Goal: Information Seeking & Learning: Find specific fact

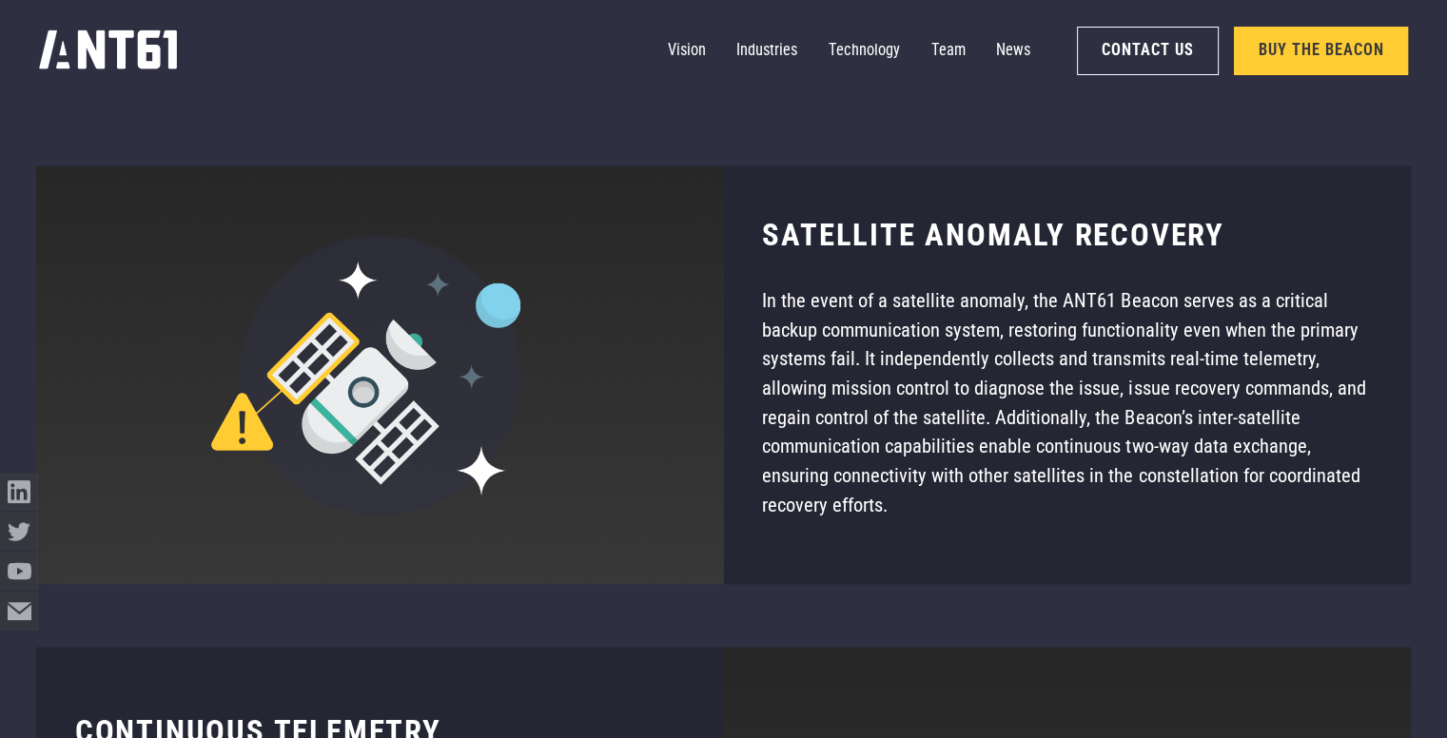
scroll to position [10578, 0]
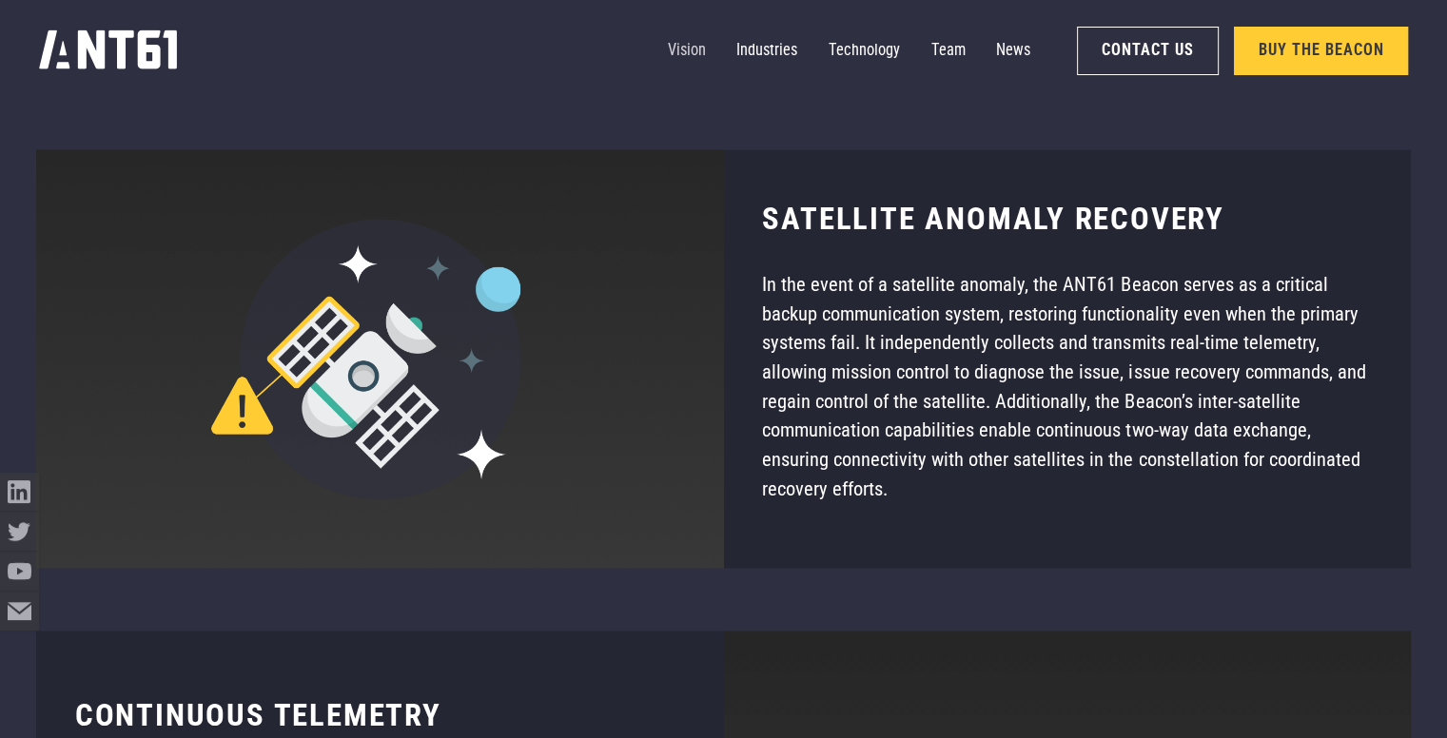
click at [693, 57] on link "Vision" at bounding box center [687, 50] width 38 height 39
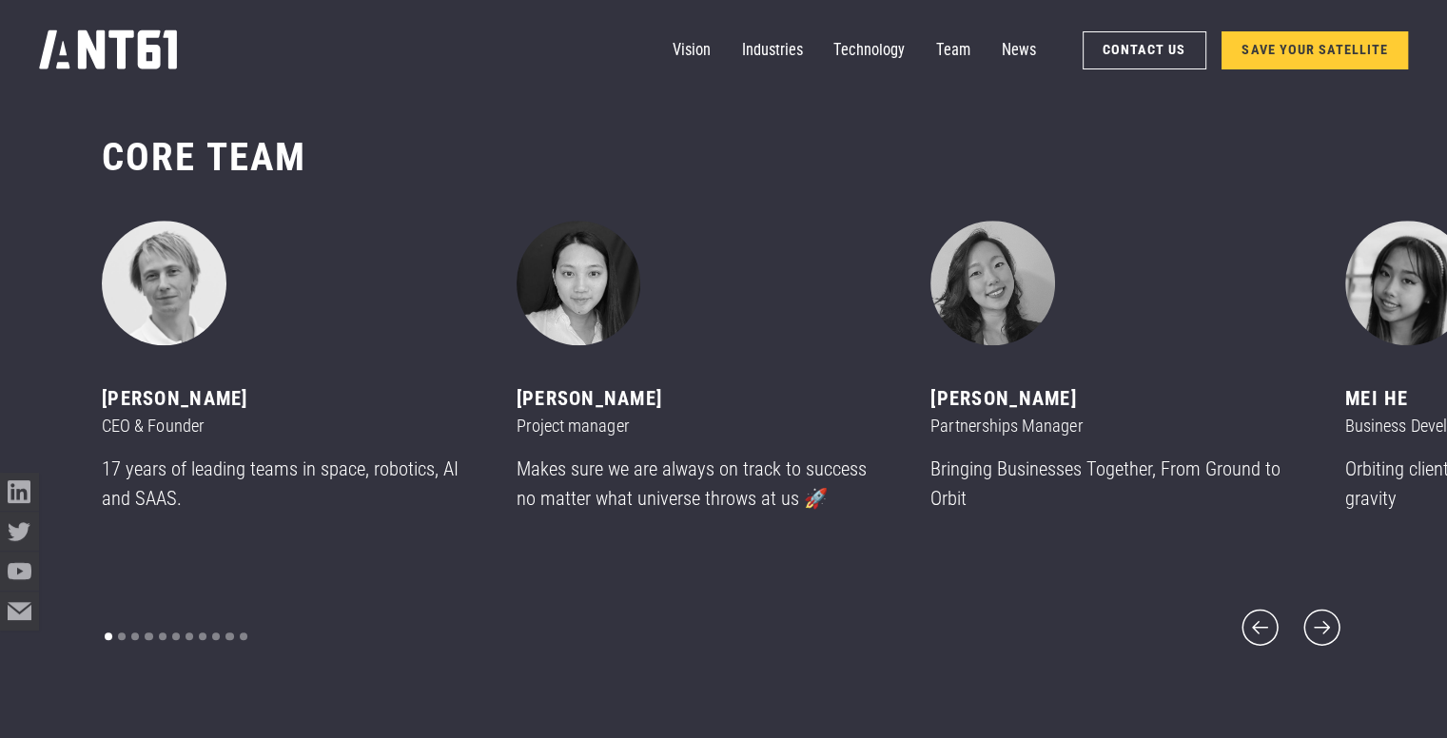
scroll to position [8839, 0]
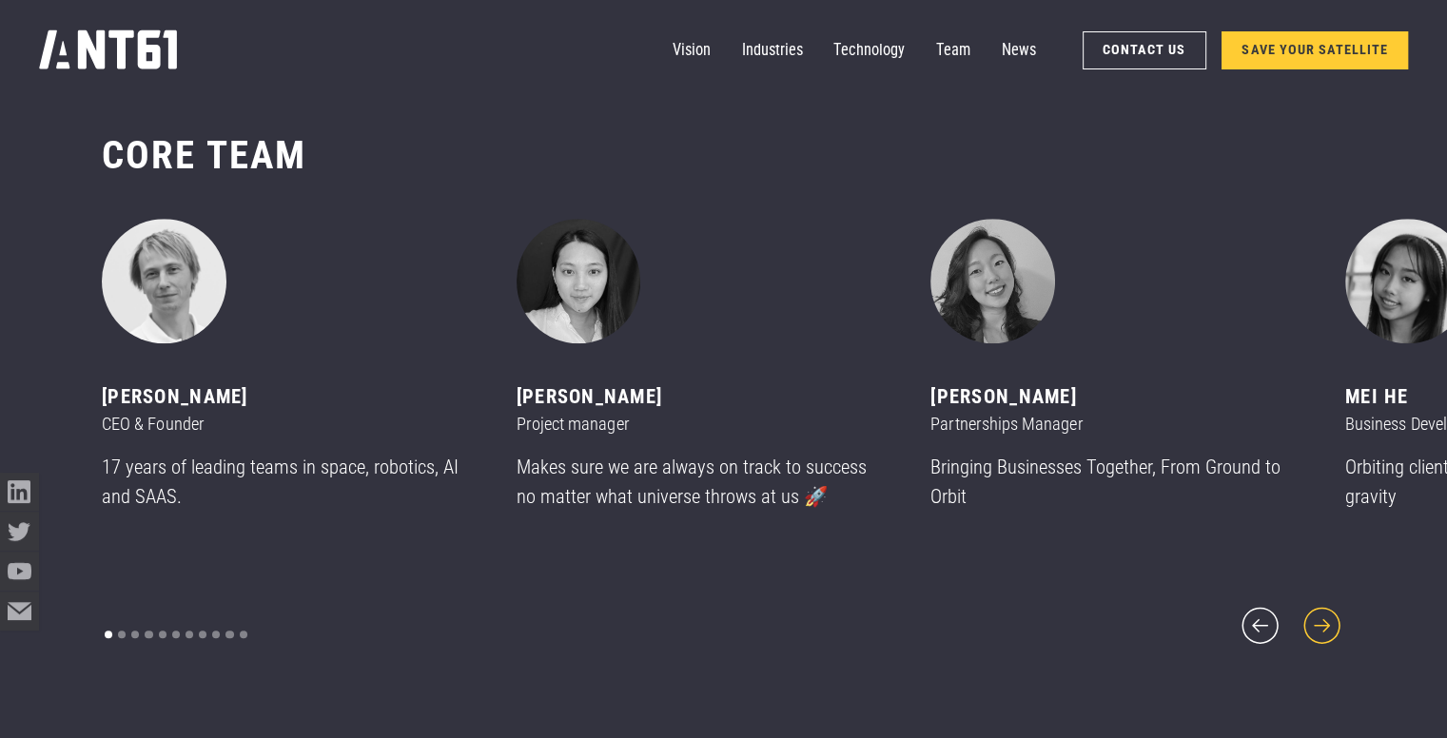
click at [1320, 613] on icon "next slide" at bounding box center [1322, 625] width 47 height 47
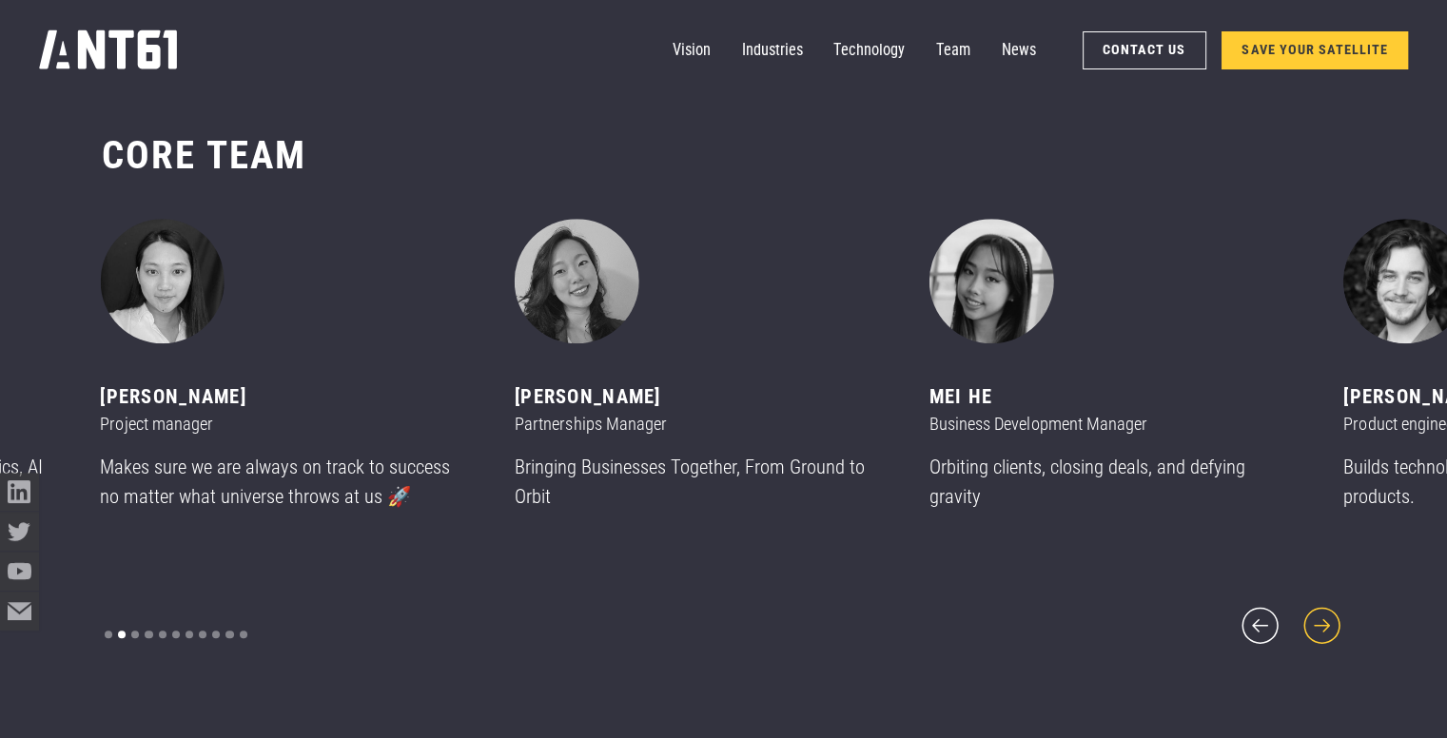
click at [1320, 613] on icon "next slide" at bounding box center [1322, 625] width 47 height 47
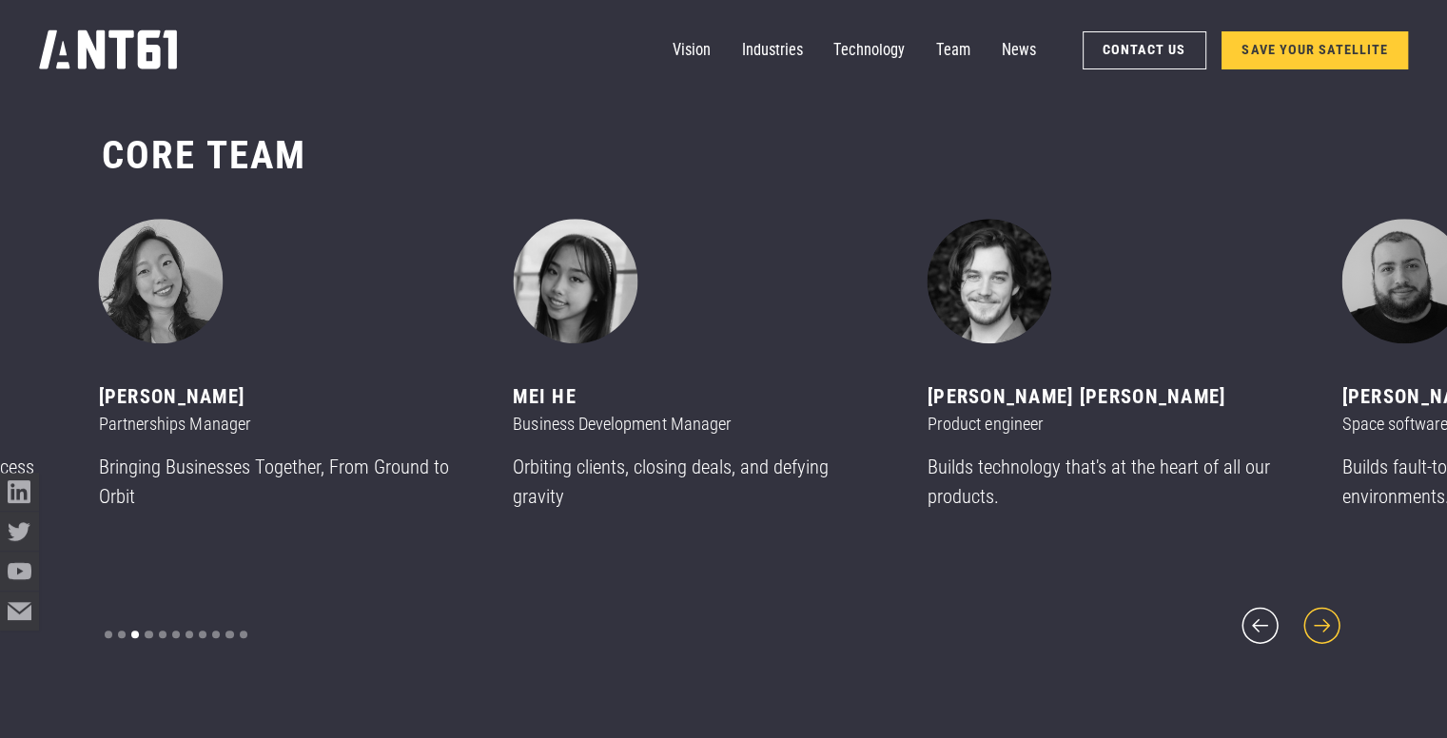
click at [1320, 613] on icon "next slide" at bounding box center [1322, 625] width 47 height 47
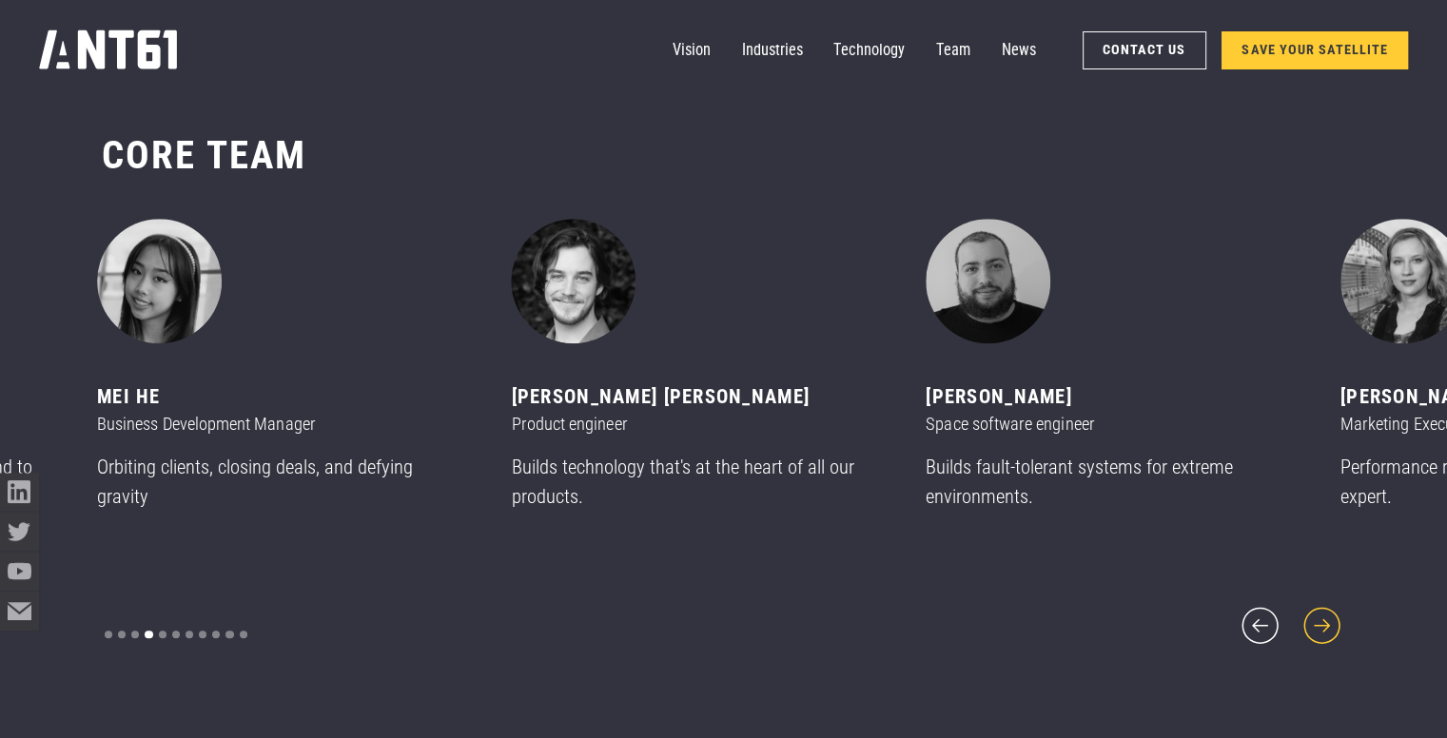
click at [1320, 613] on icon "next slide" at bounding box center [1322, 625] width 47 height 47
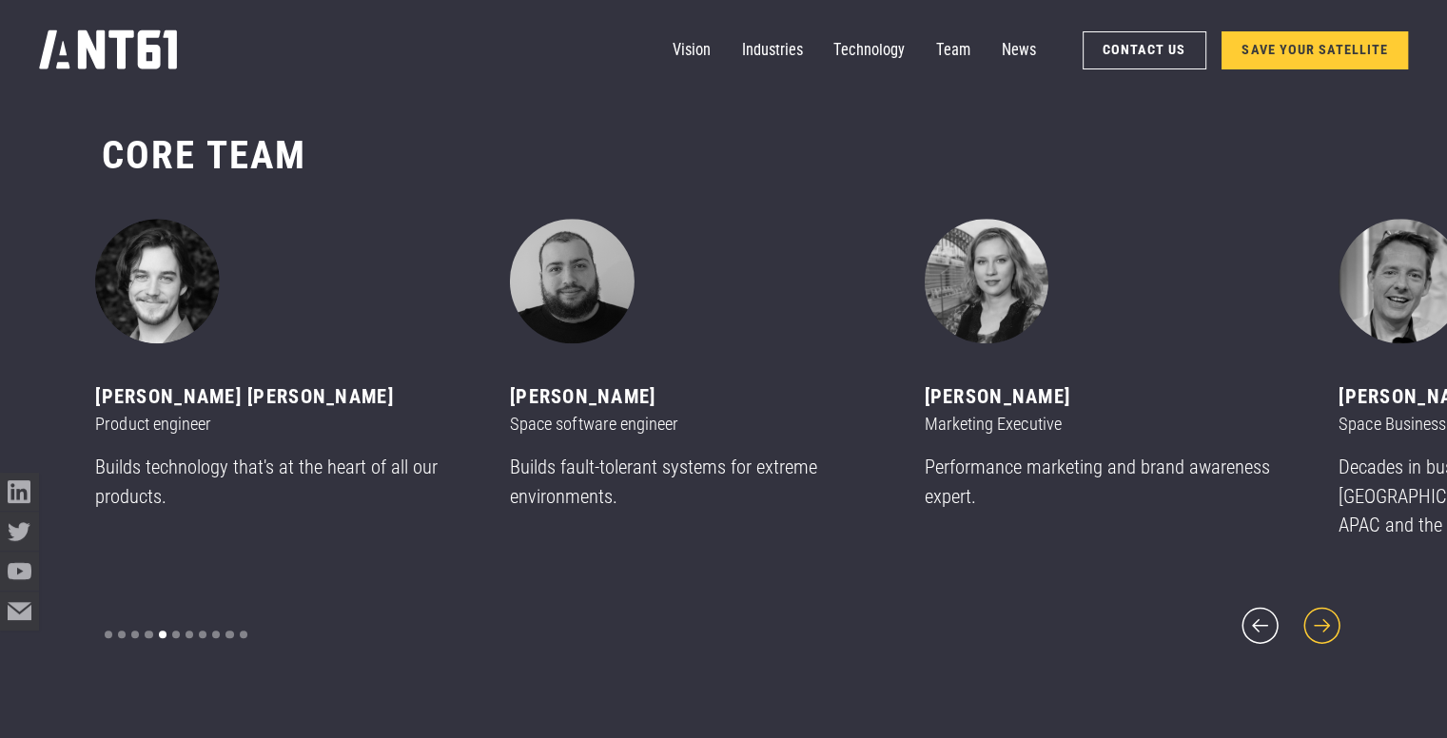
click at [1320, 613] on icon "next slide" at bounding box center [1322, 625] width 47 height 47
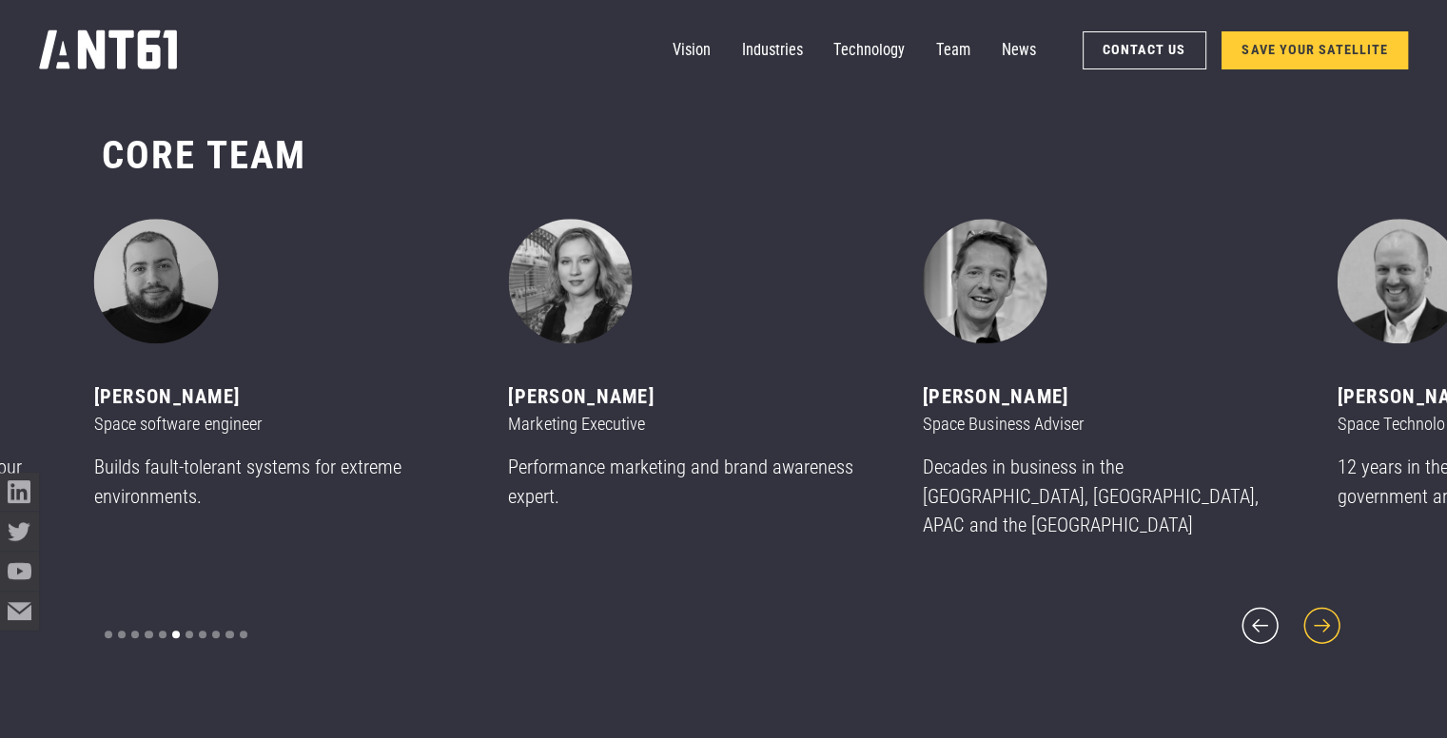
click at [1320, 613] on icon "next slide" at bounding box center [1322, 625] width 47 height 47
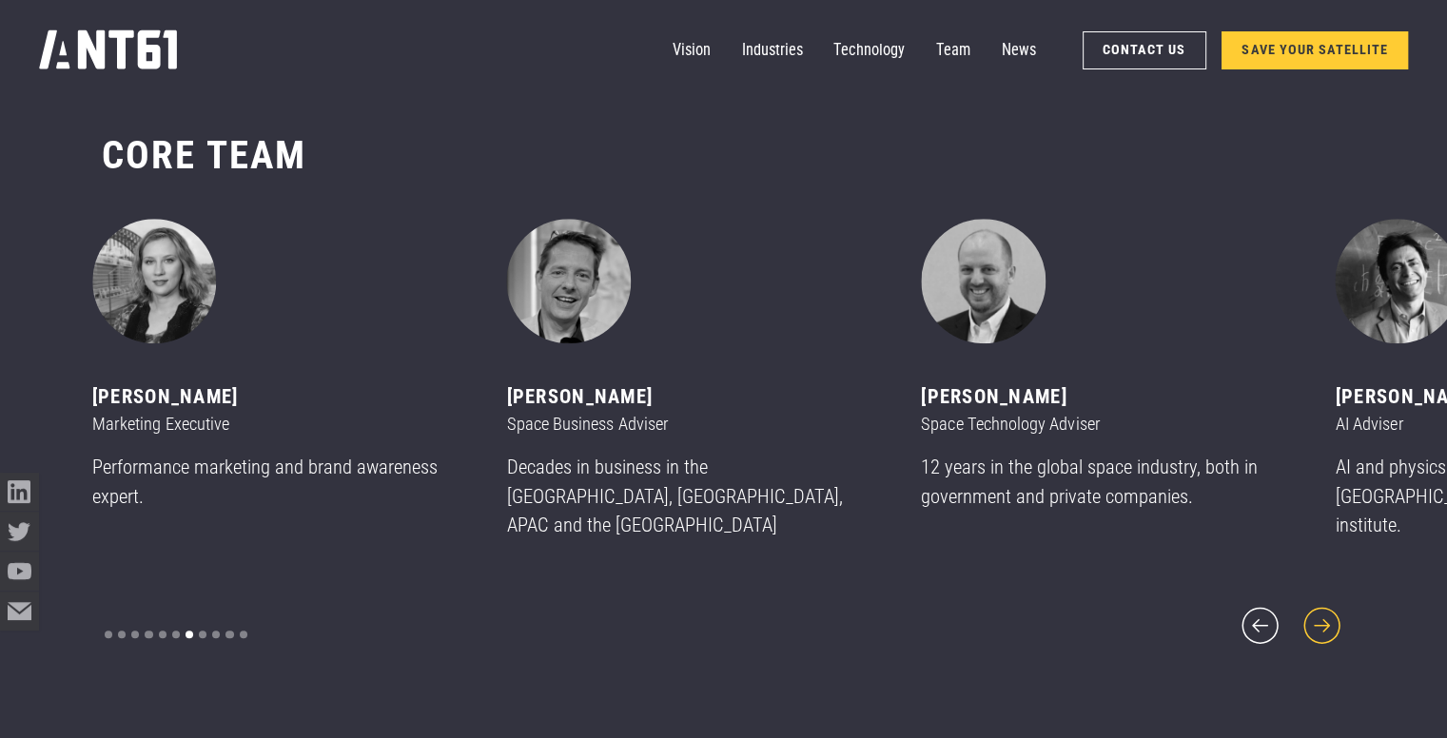
click at [1320, 613] on icon "next slide" at bounding box center [1322, 625] width 47 height 47
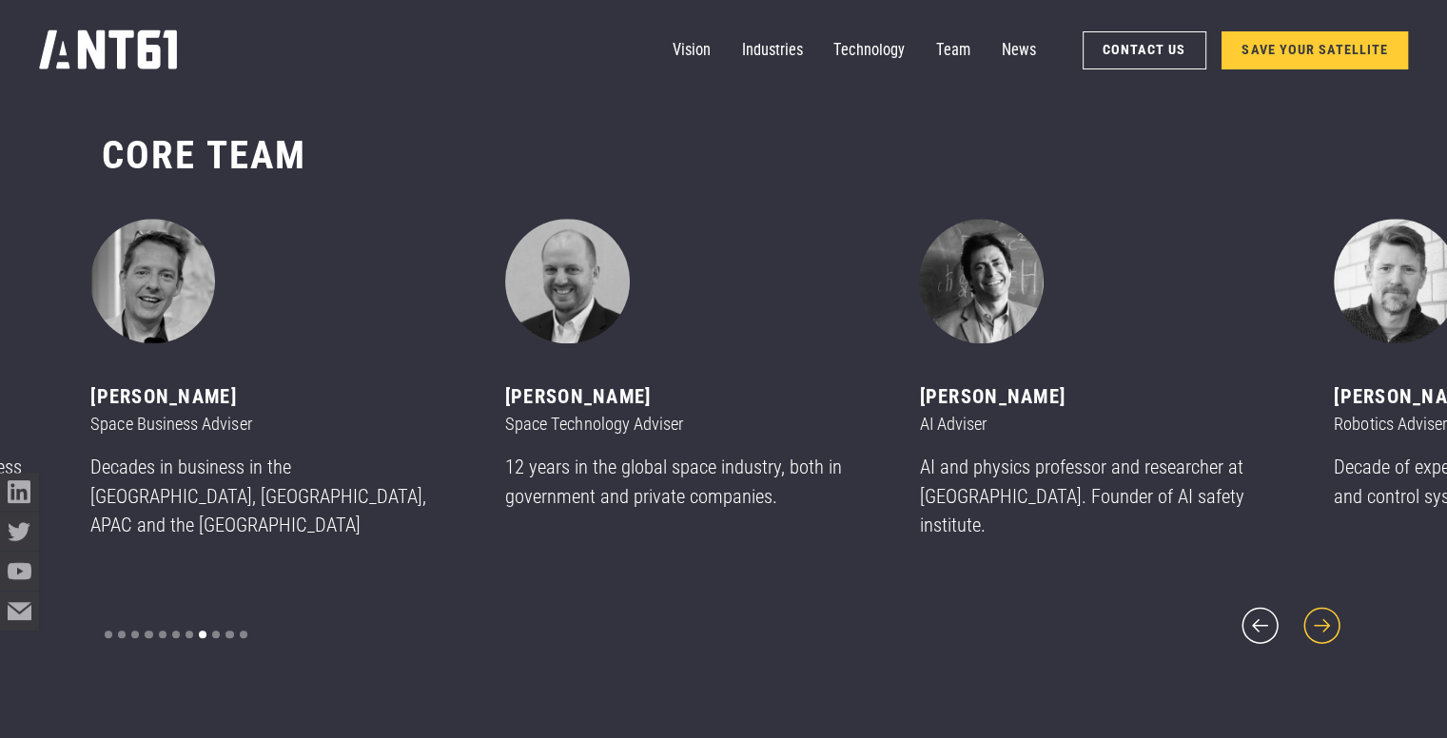
click at [1320, 613] on icon "next slide" at bounding box center [1322, 625] width 47 height 47
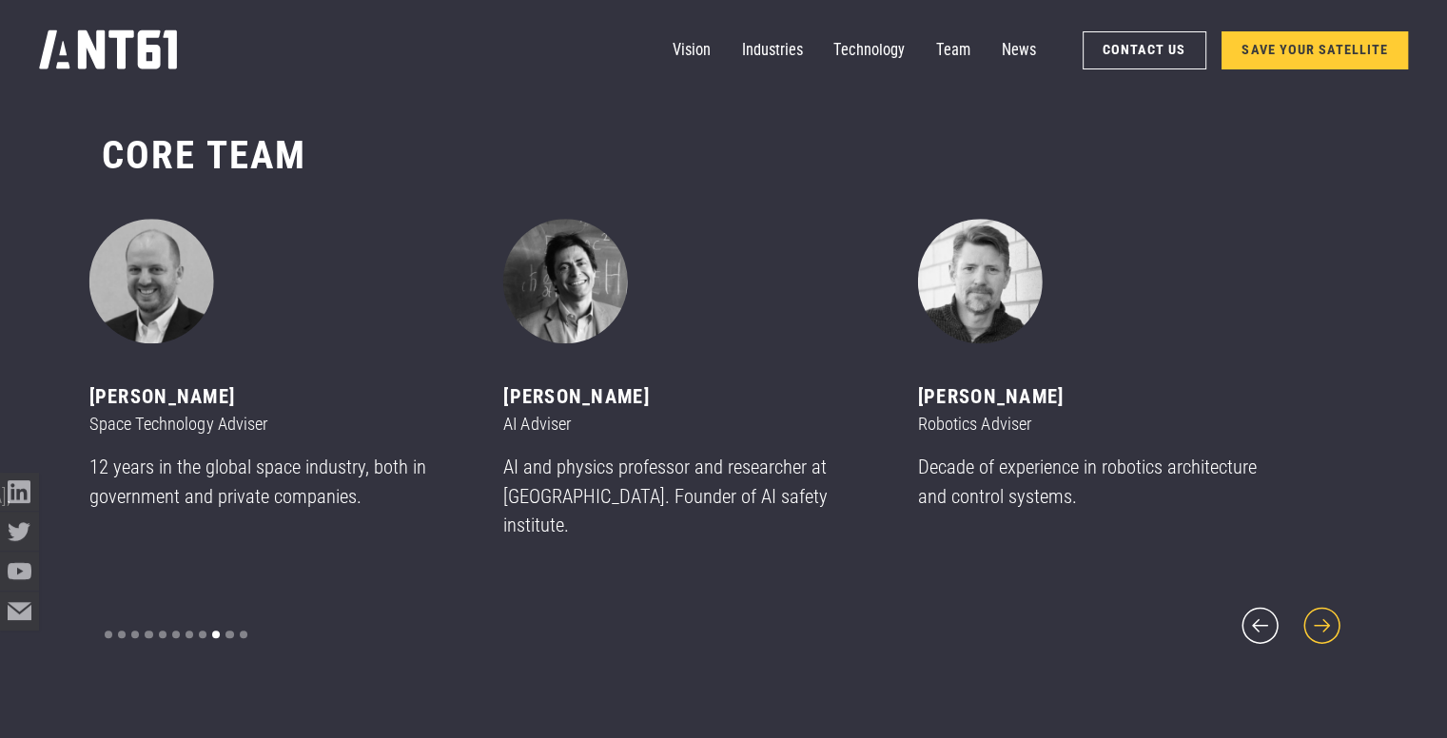
click at [1320, 613] on icon "next slide" at bounding box center [1322, 625] width 47 height 47
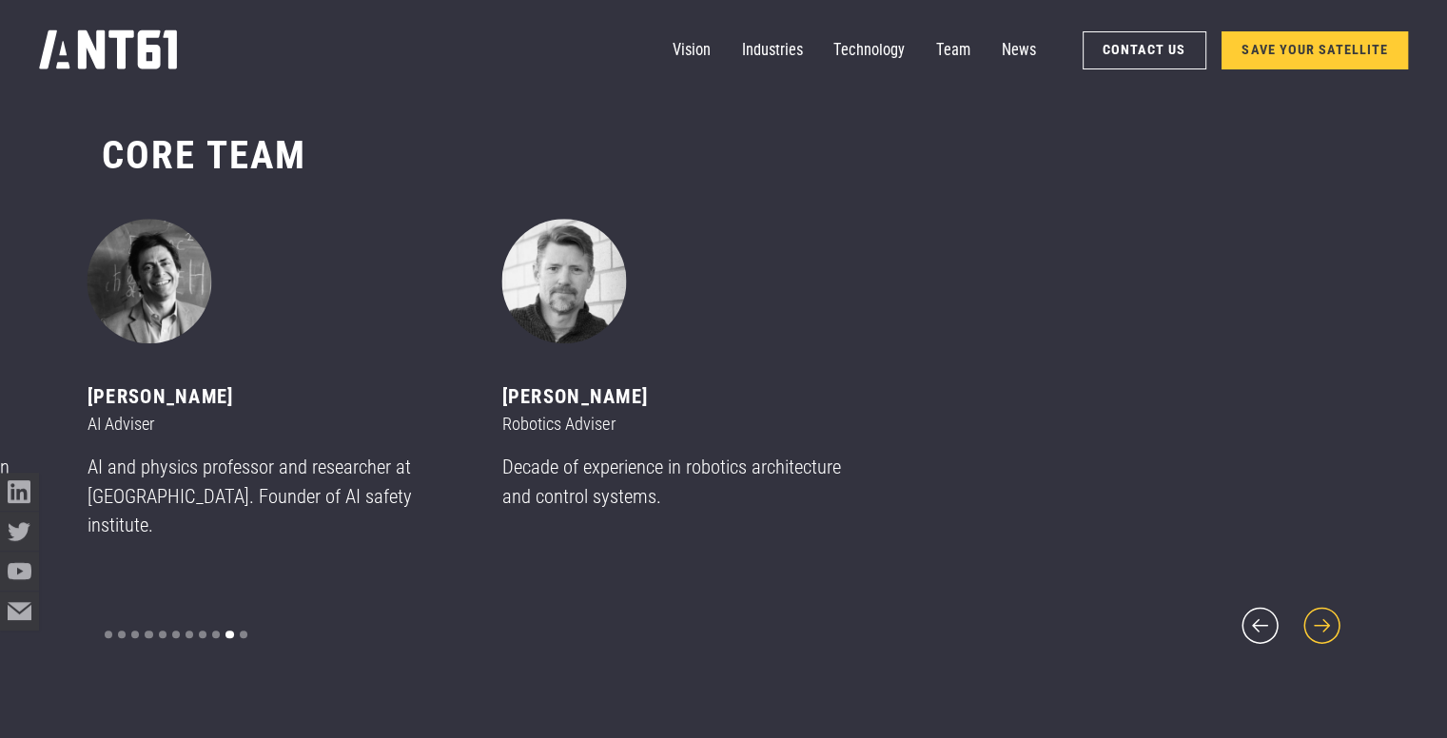
click at [1320, 613] on icon "next slide" at bounding box center [1322, 625] width 47 height 47
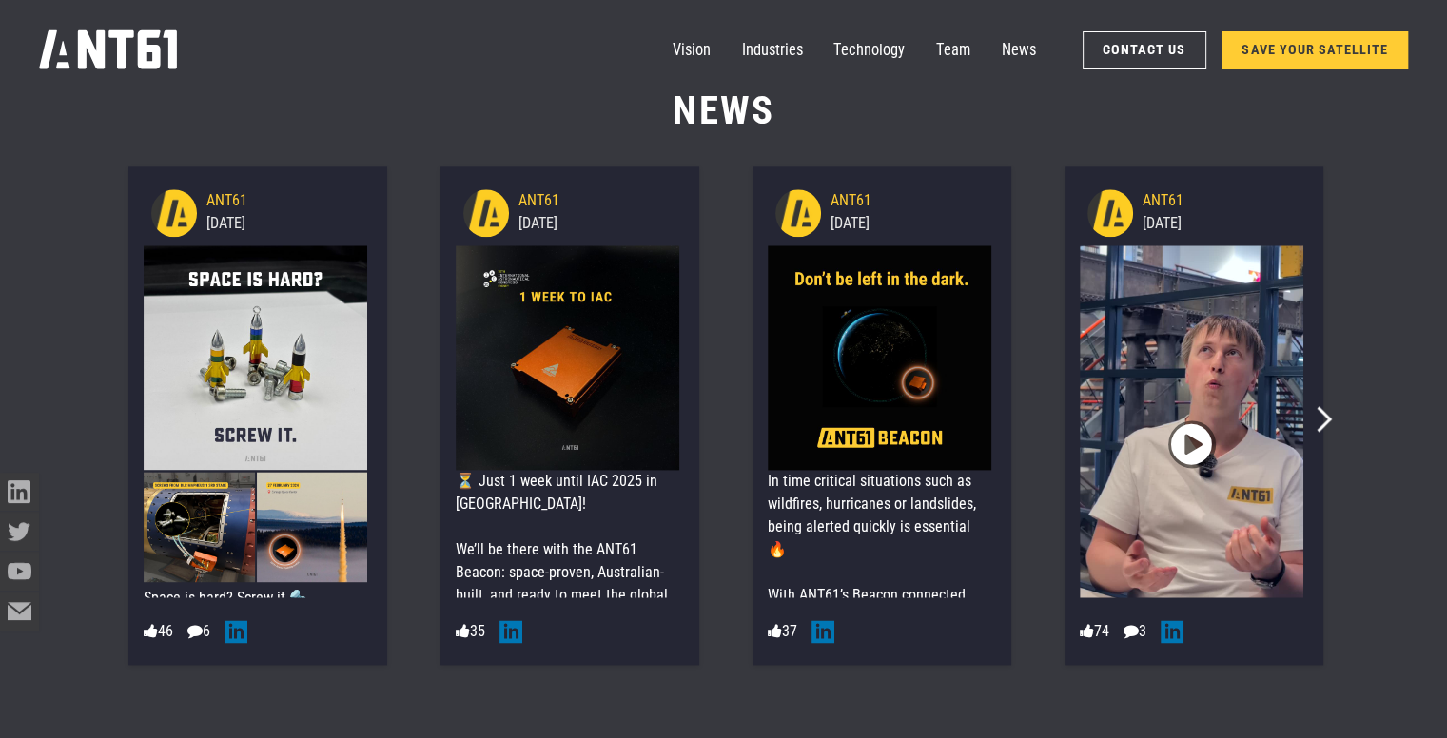
scroll to position [9572, 0]
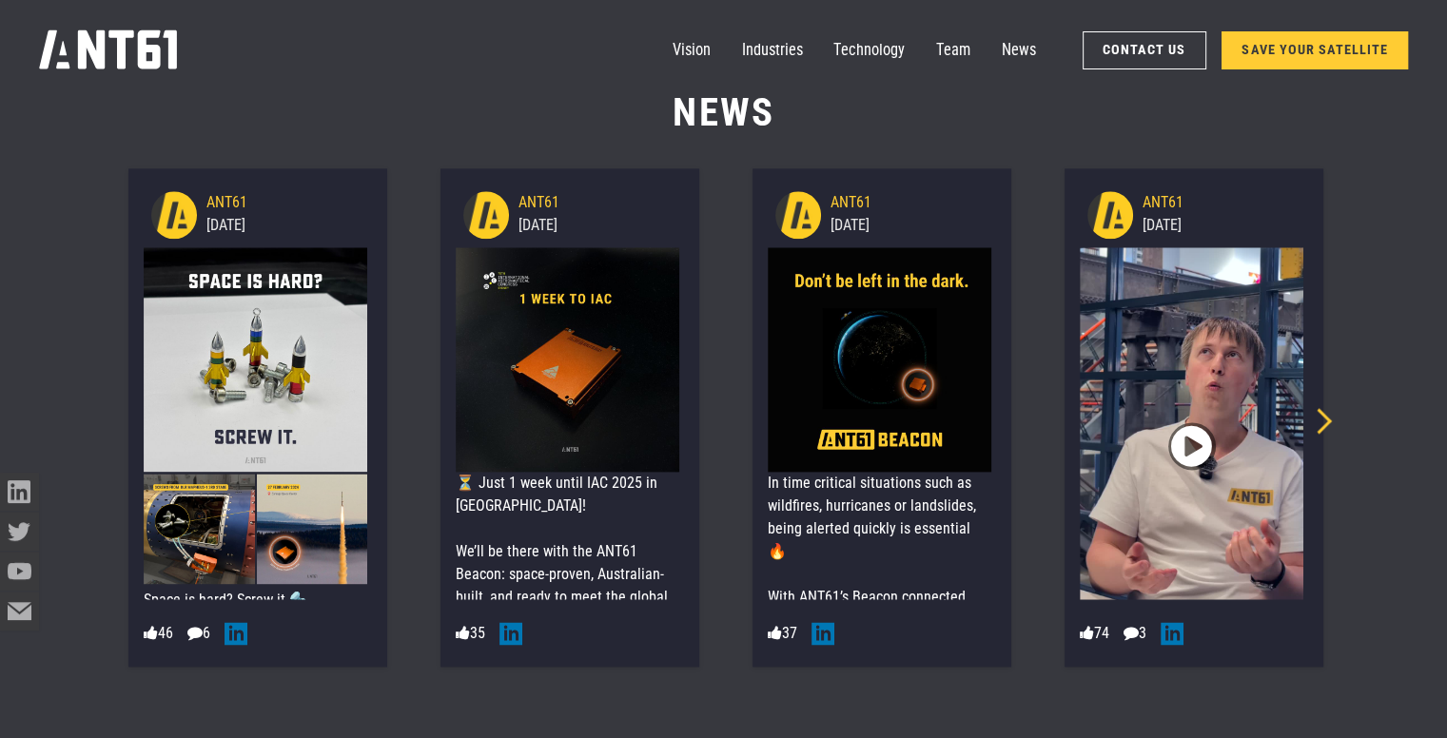
click at [1330, 421] on icon "Next slide" at bounding box center [1319, 421] width 26 height 26
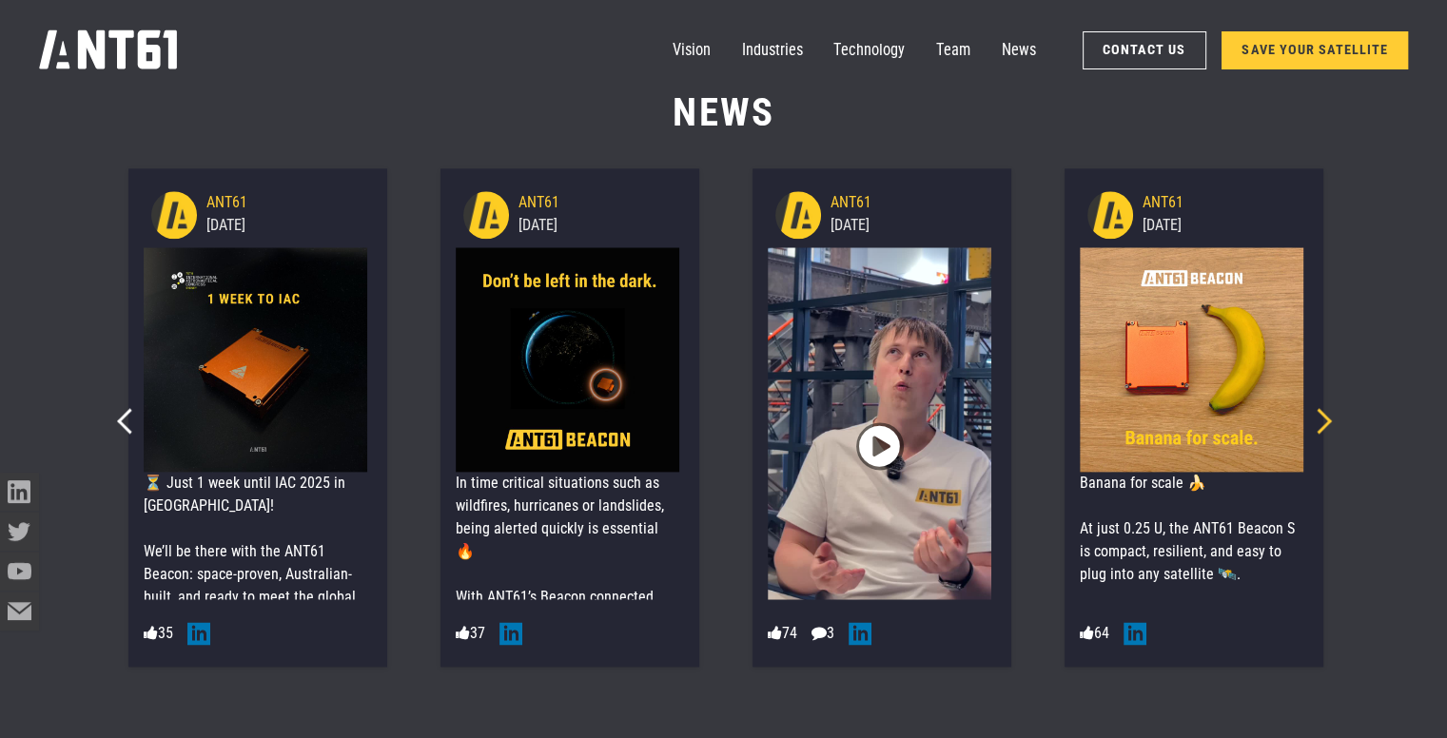
click at [1330, 421] on icon "Next slide" at bounding box center [1319, 421] width 26 height 26
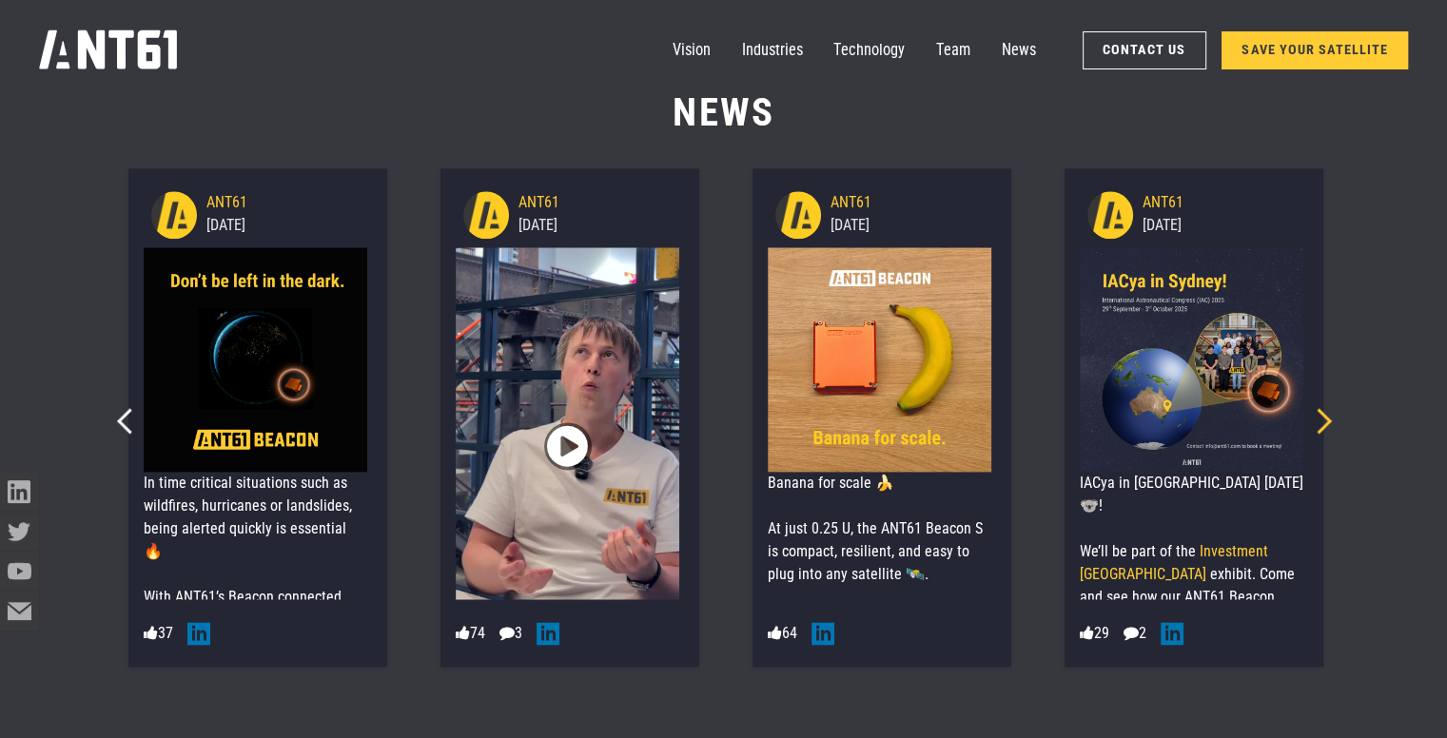
click at [1330, 421] on icon "Next slide" at bounding box center [1319, 421] width 26 height 26
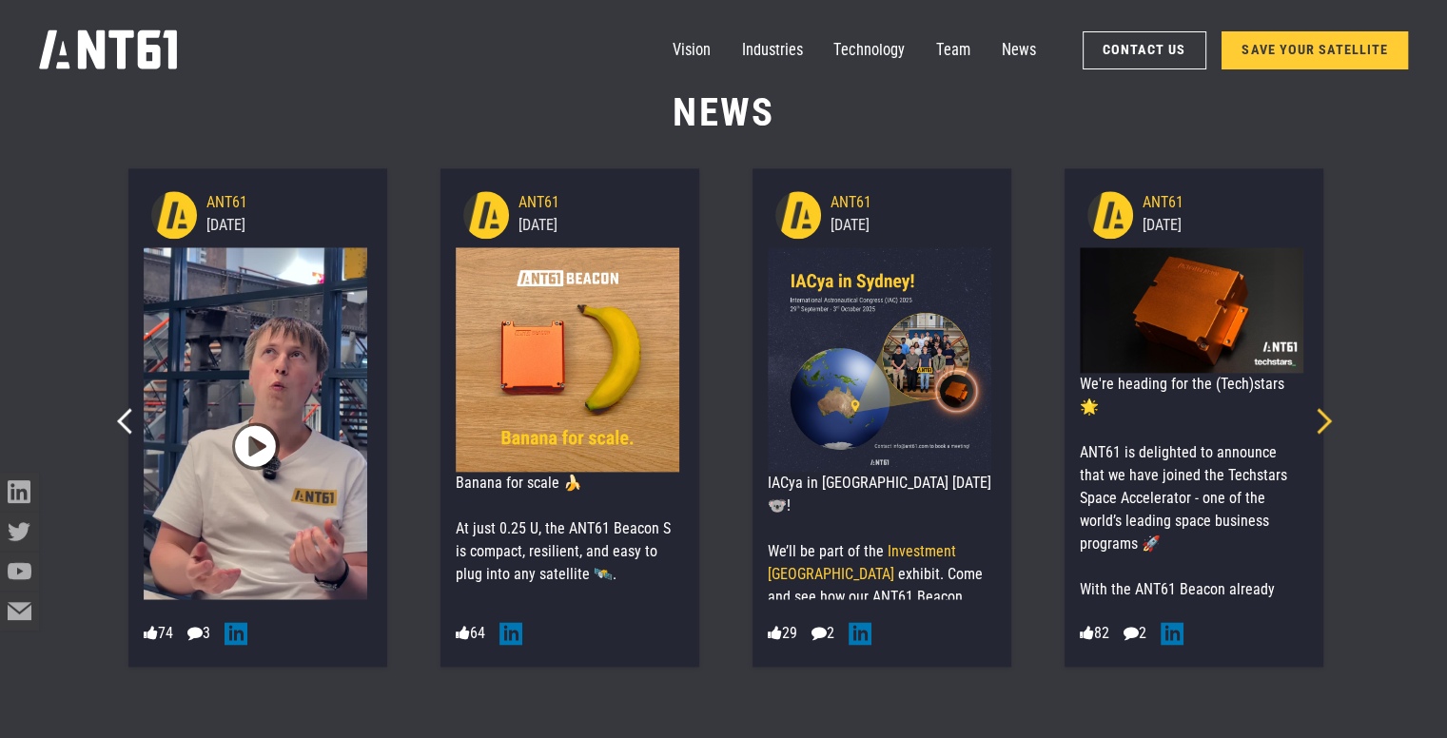
click at [1330, 421] on icon "Next slide" at bounding box center [1319, 421] width 26 height 26
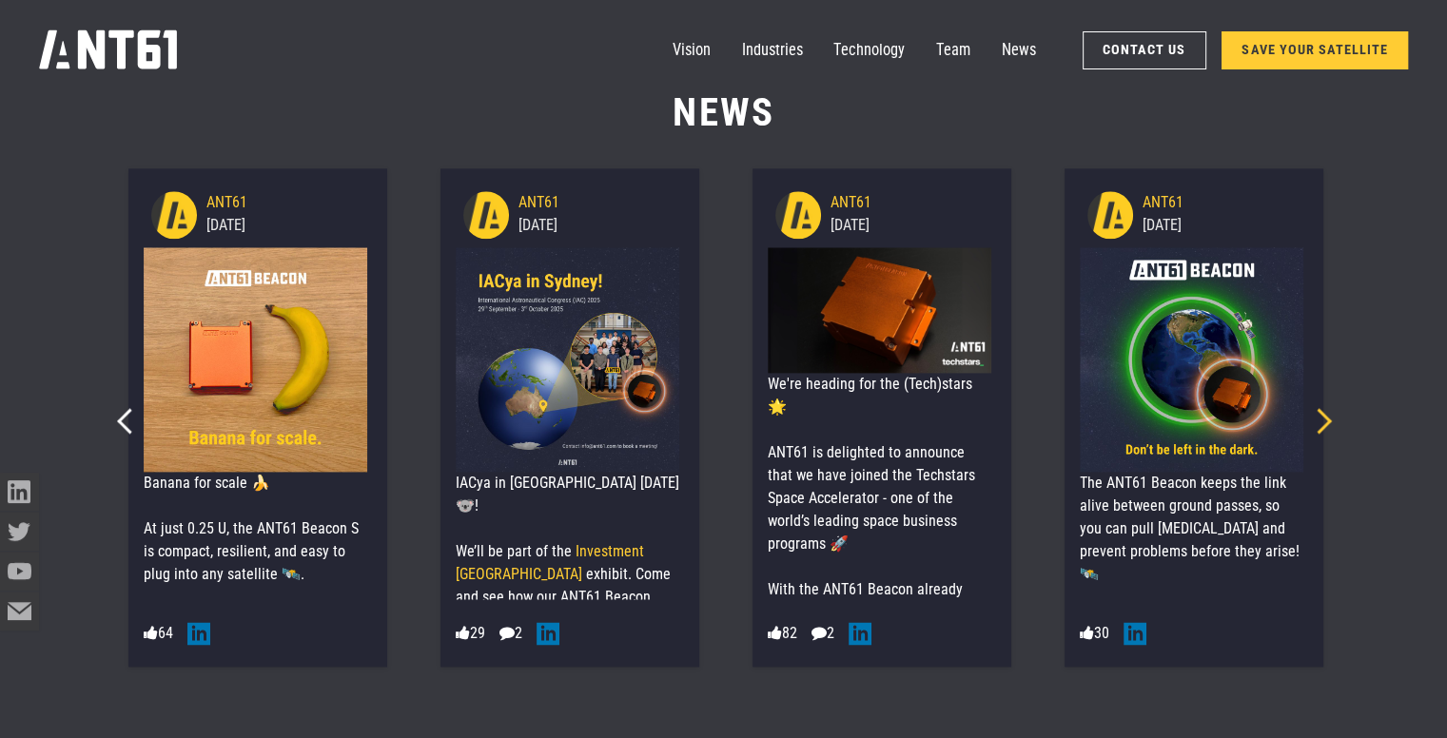
click at [1330, 421] on icon "Next slide" at bounding box center [1319, 421] width 26 height 26
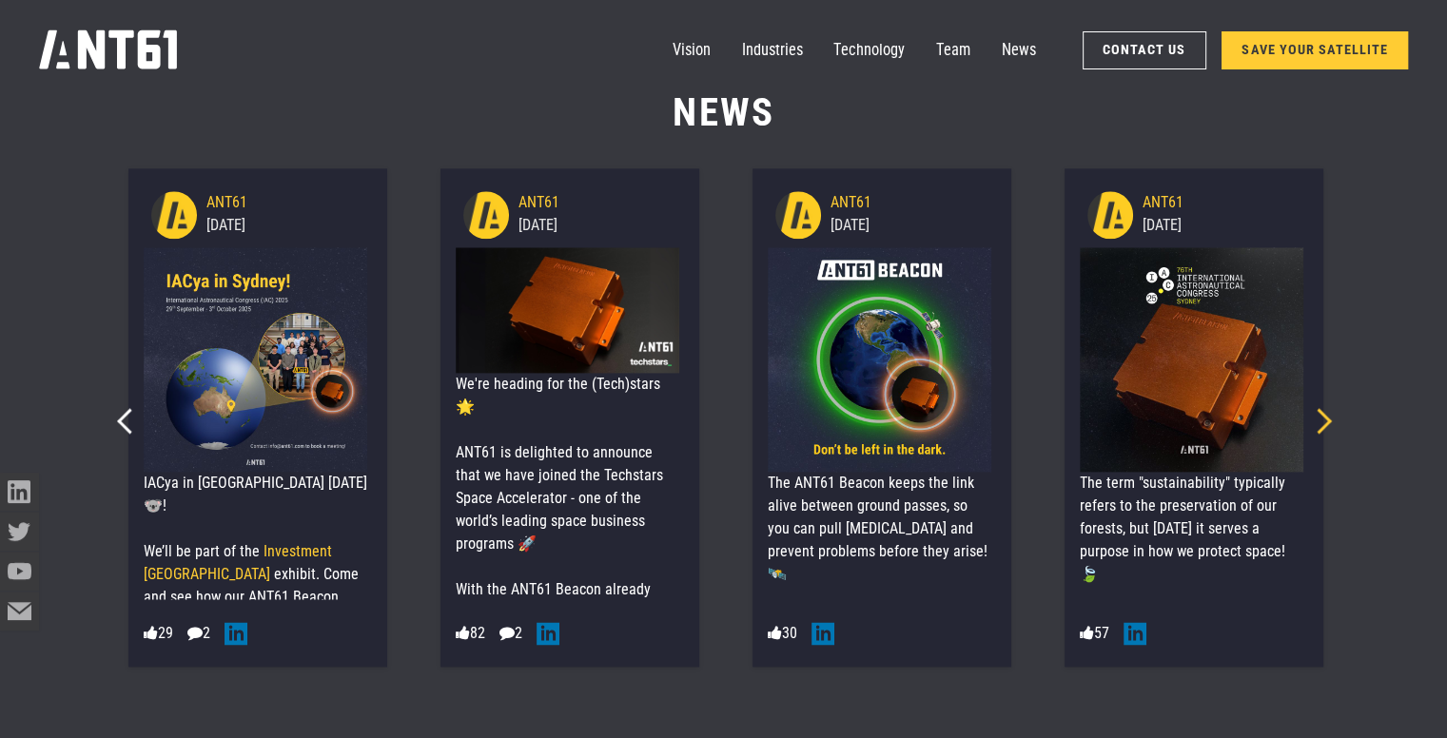
click at [1330, 421] on icon "Next slide" at bounding box center [1319, 421] width 26 height 26
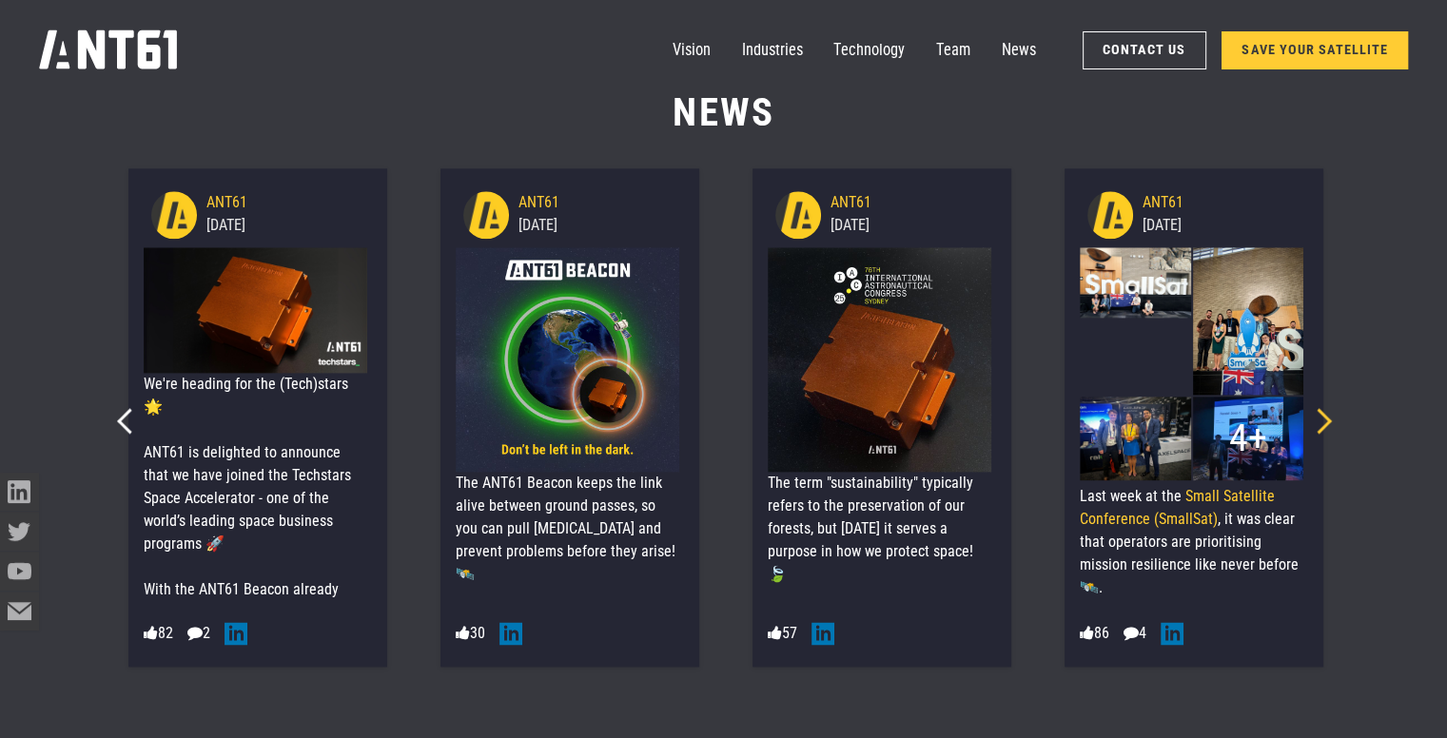
click at [1330, 421] on icon "Next slide" at bounding box center [1319, 421] width 26 height 26
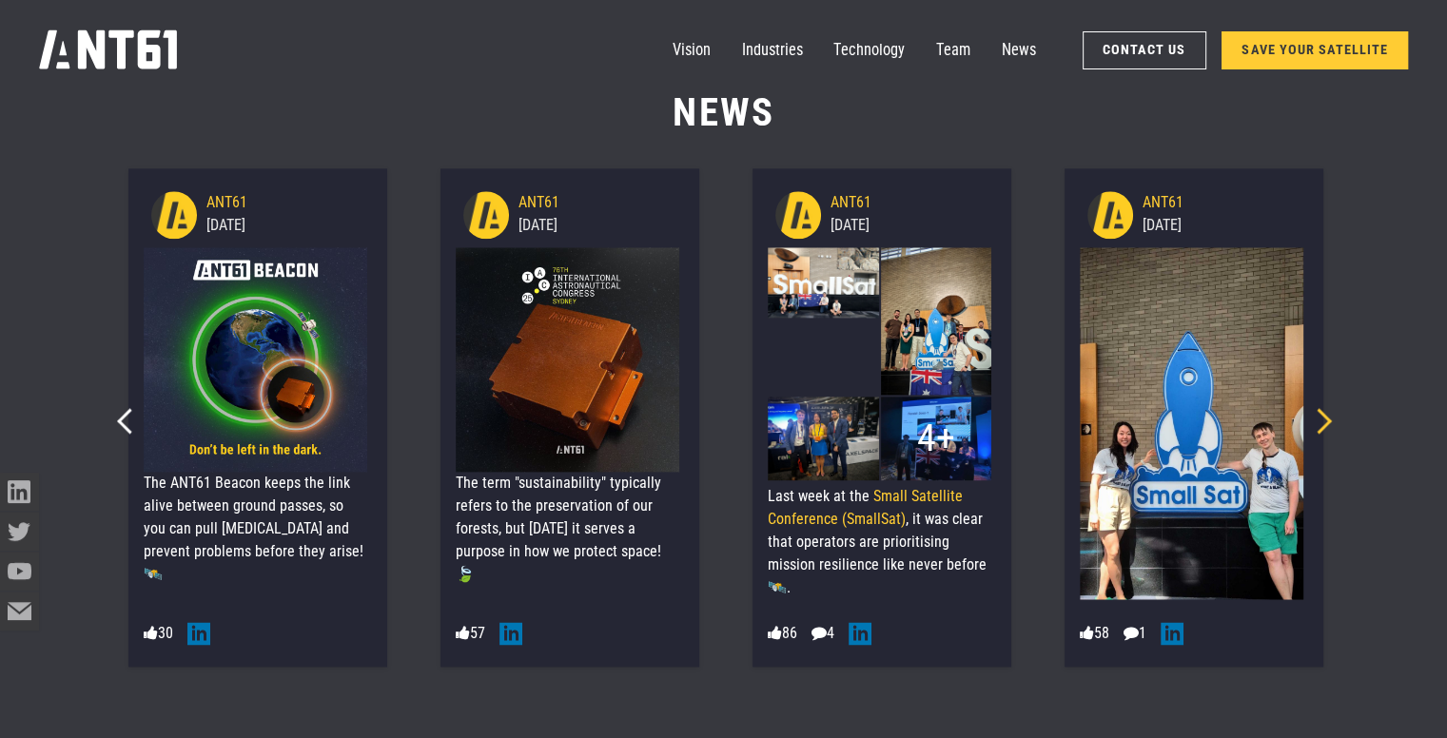
click at [1330, 421] on icon "Next slide" at bounding box center [1319, 421] width 26 height 26
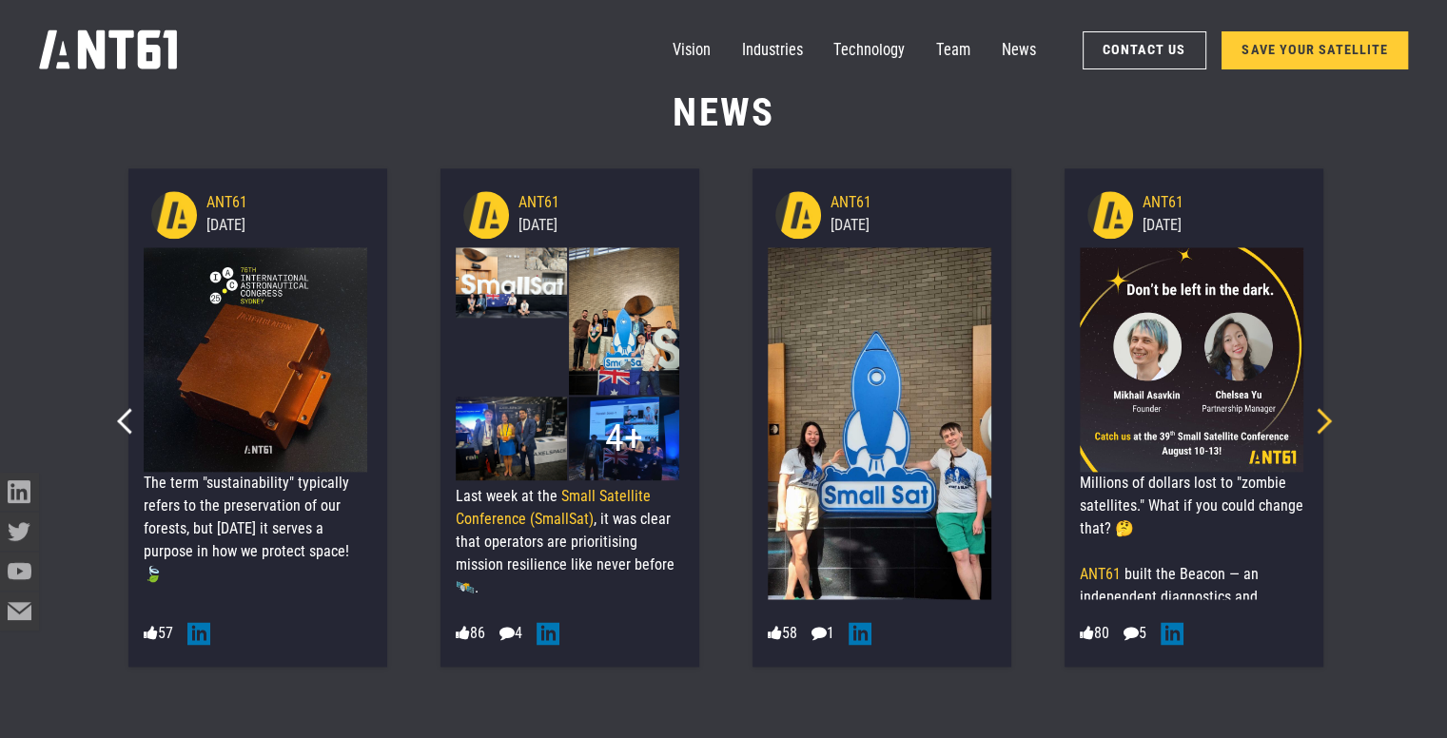
click at [1330, 421] on icon "Next slide" at bounding box center [1319, 421] width 26 height 26
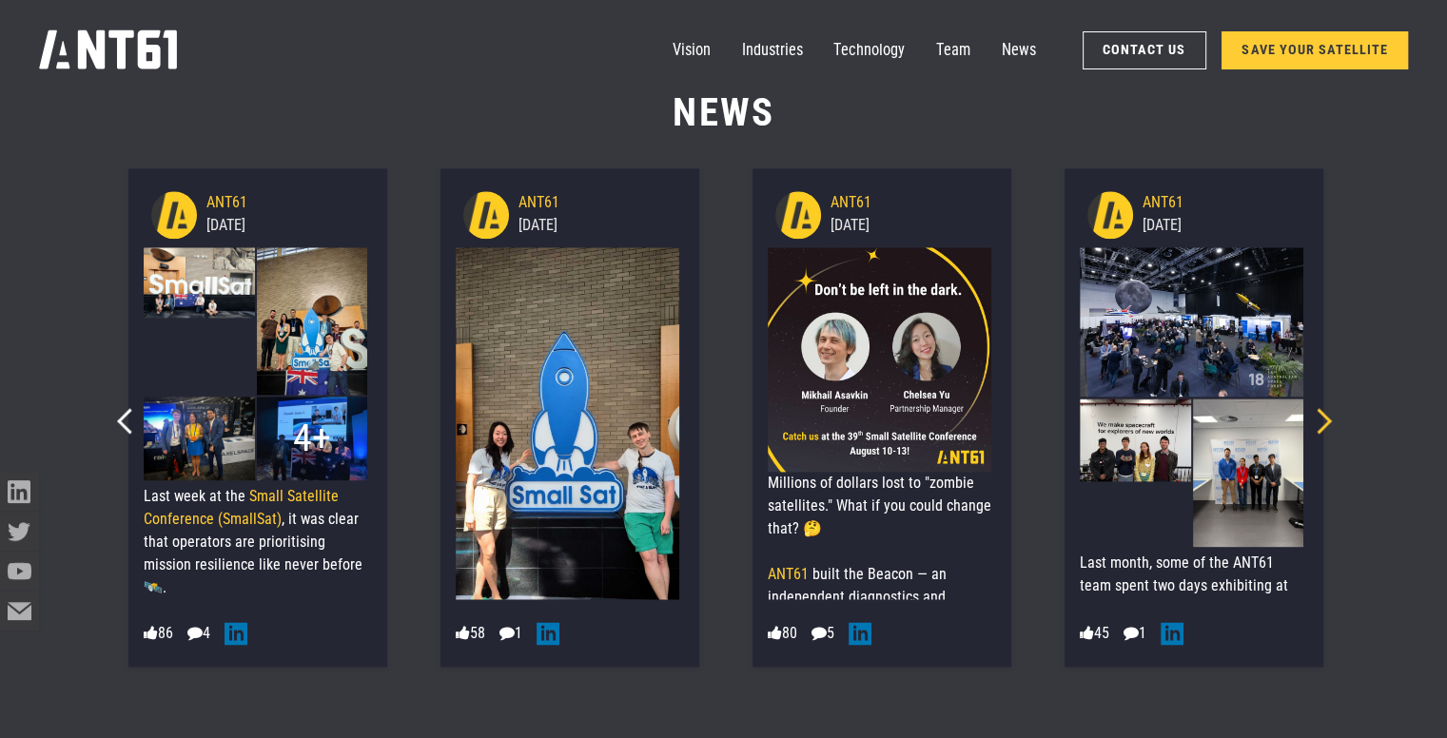
click at [1330, 421] on icon "Next slide" at bounding box center [1319, 421] width 26 height 26
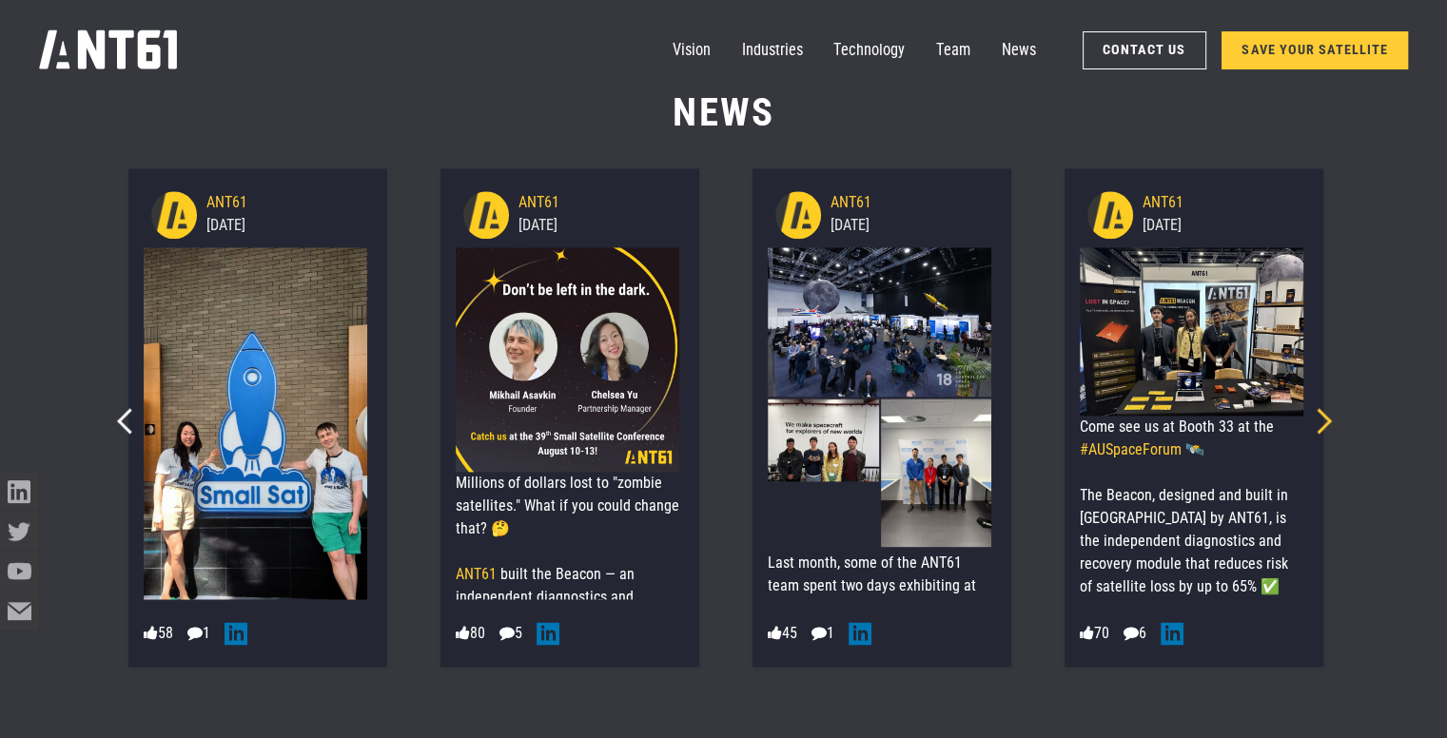
click at [1330, 421] on icon "Next slide" at bounding box center [1319, 421] width 26 height 26
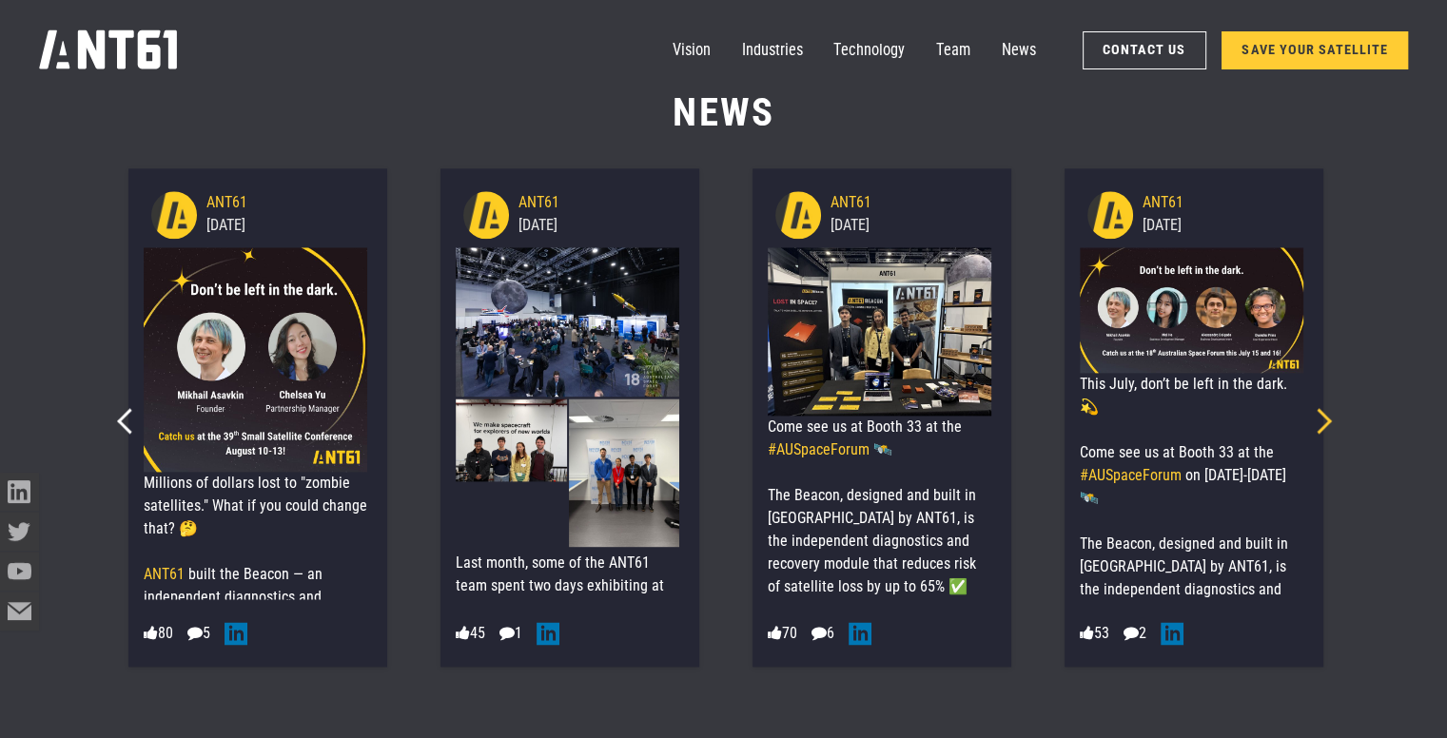
click at [1330, 421] on icon "Next slide" at bounding box center [1319, 421] width 26 height 26
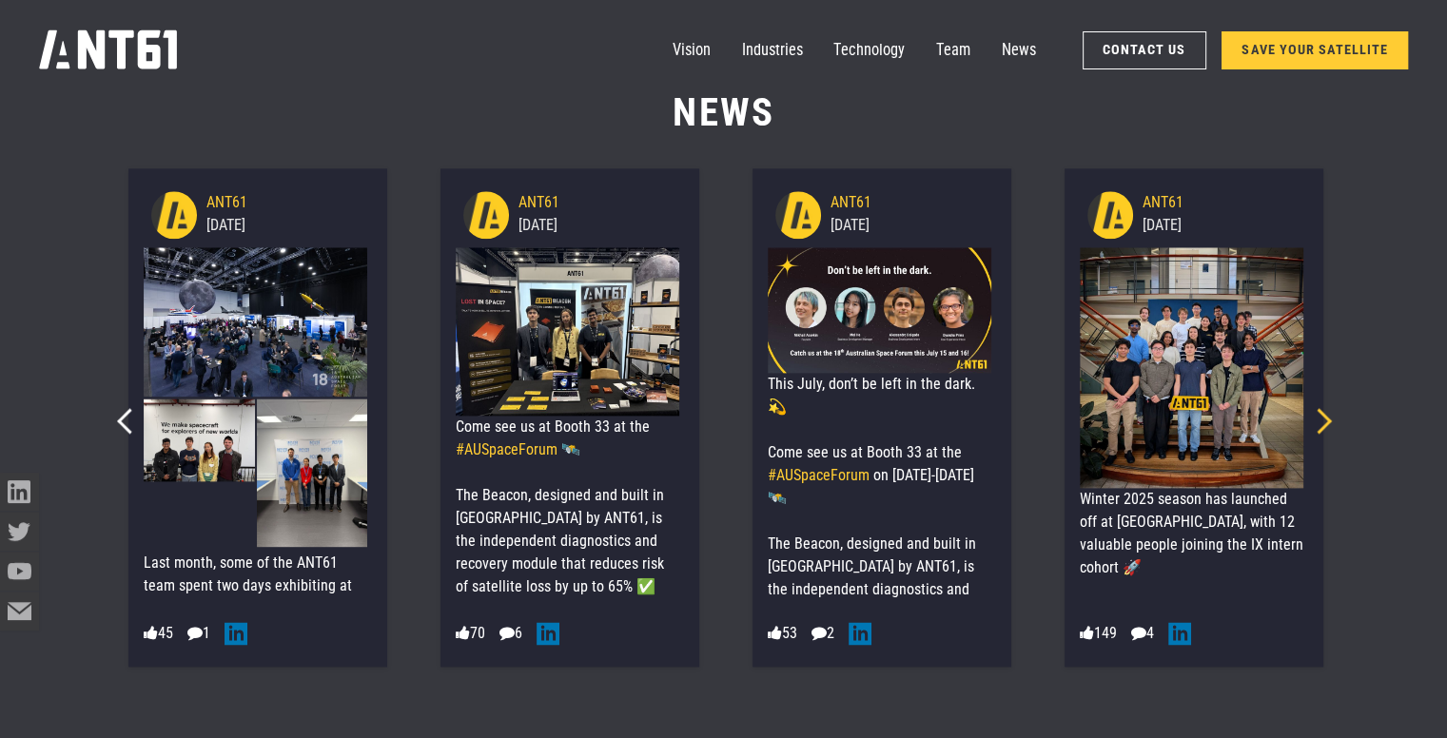
click at [1330, 421] on icon "Next slide" at bounding box center [1319, 421] width 26 height 26
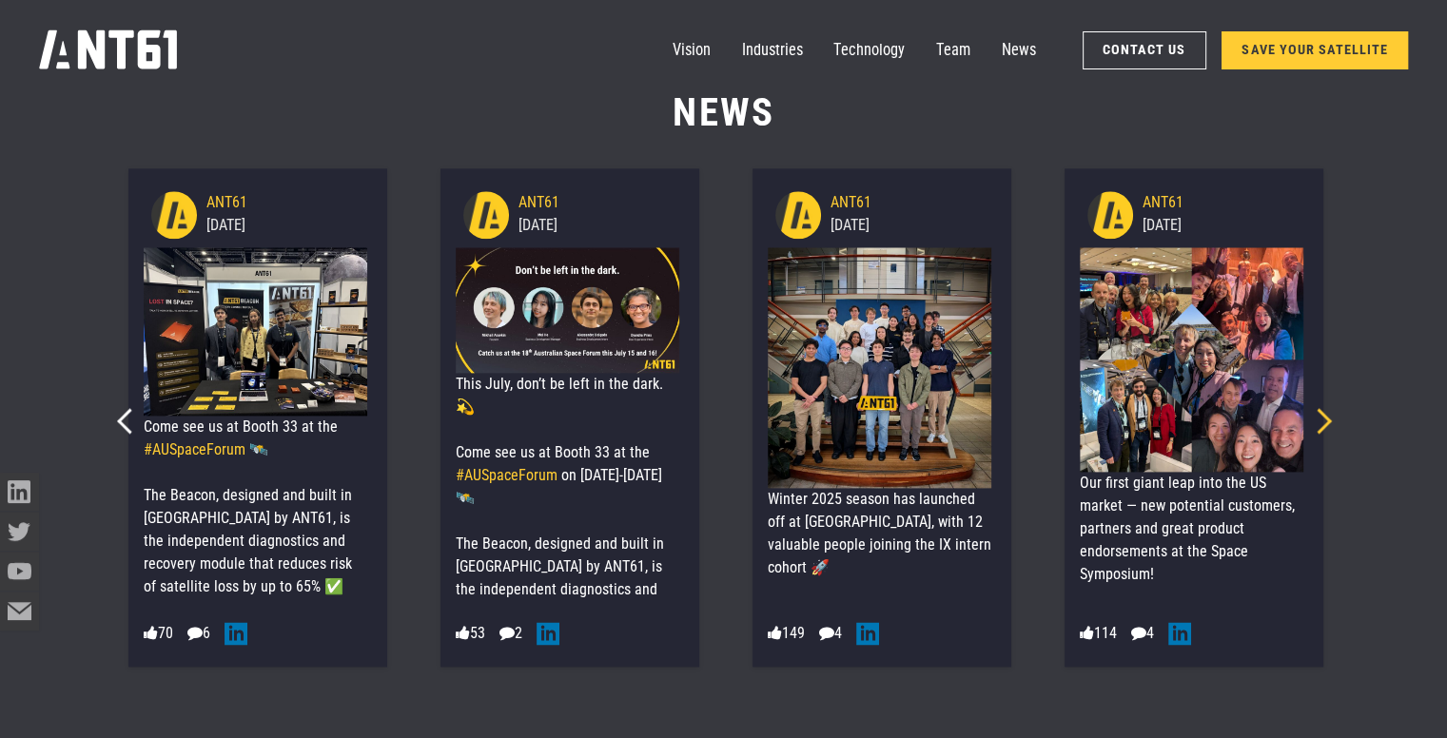
click at [1324, 423] on icon "Next slide" at bounding box center [1319, 421] width 26 height 26
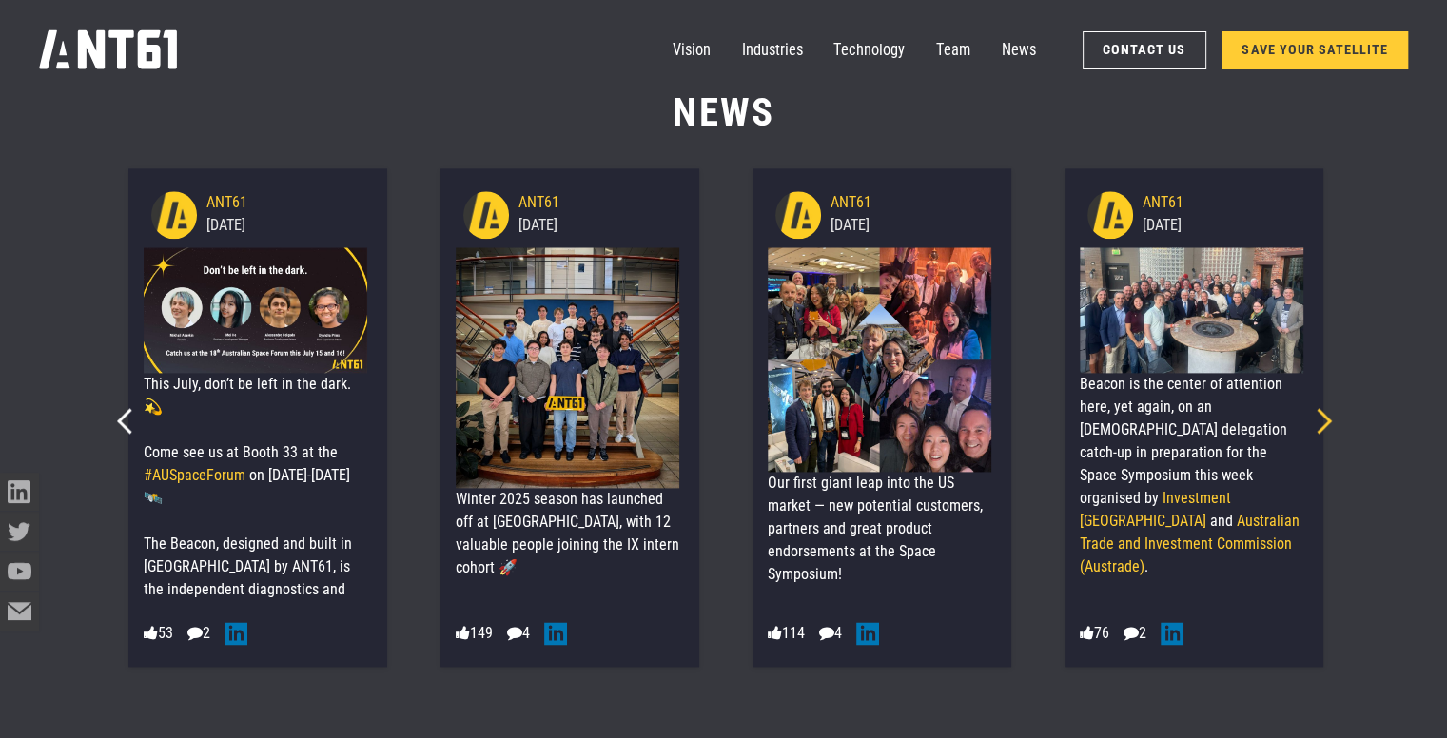
click at [1324, 423] on icon "Next slide" at bounding box center [1319, 421] width 26 height 26
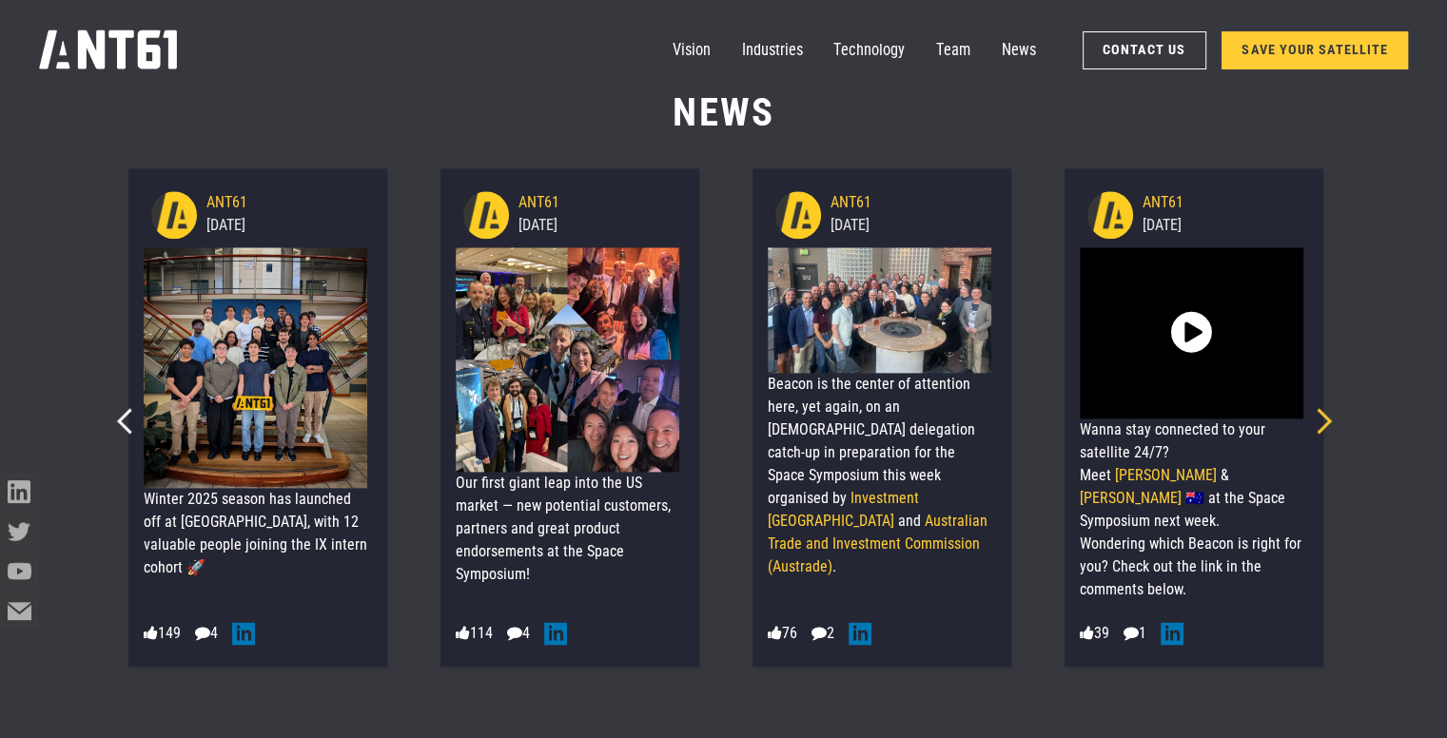
click at [1324, 423] on icon "Next slide" at bounding box center [1319, 421] width 26 height 26
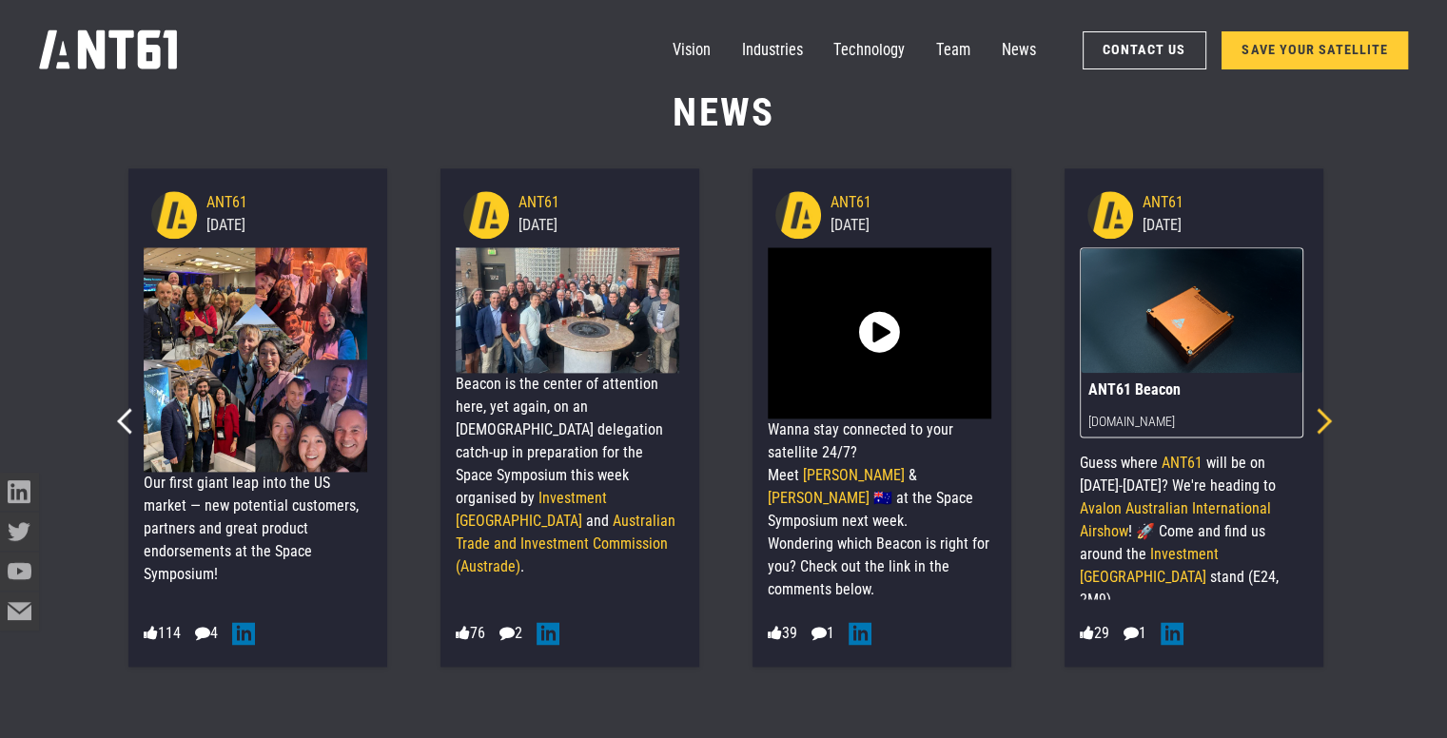
click at [1324, 423] on icon "Next slide" at bounding box center [1319, 421] width 26 height 26
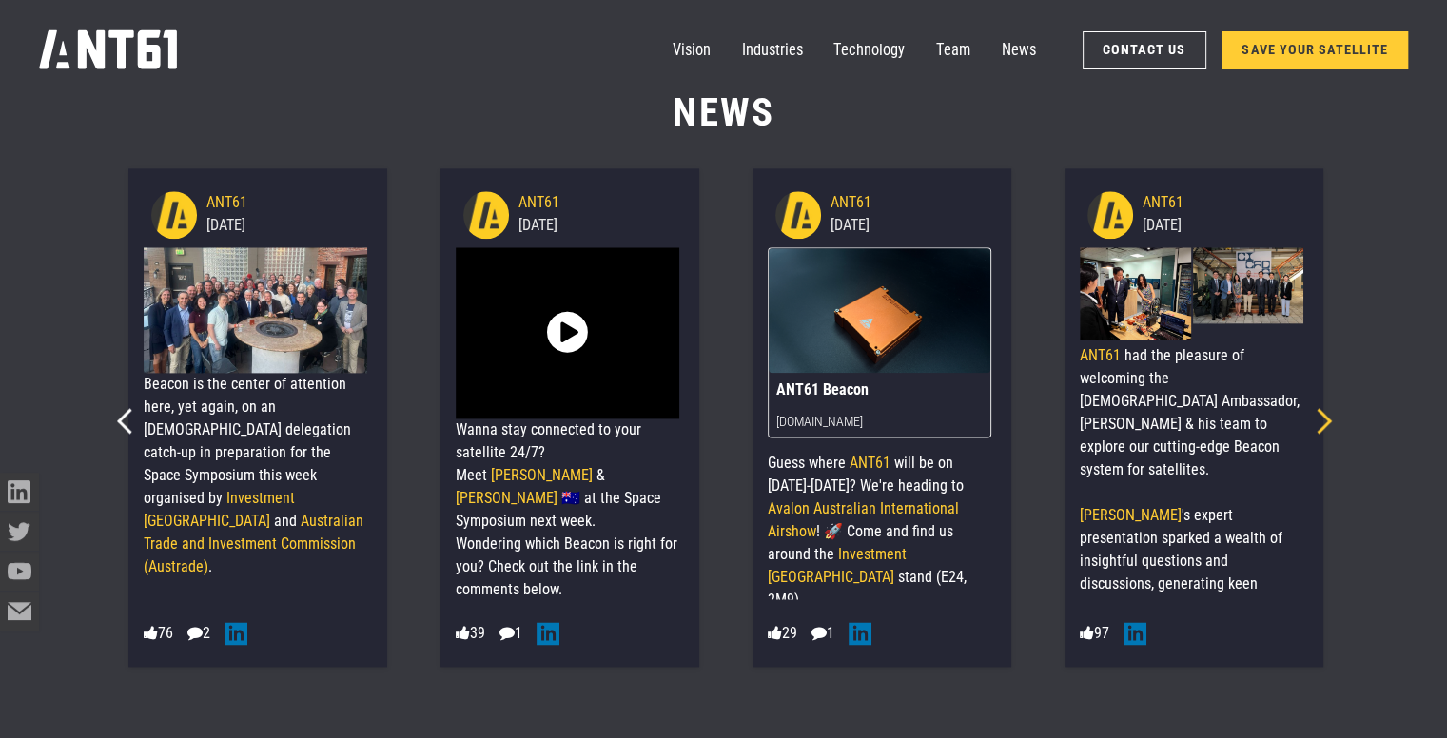
click at [1324, 423] on icon "Next slide" at bounding box center [1319, 421] width 26 height 26
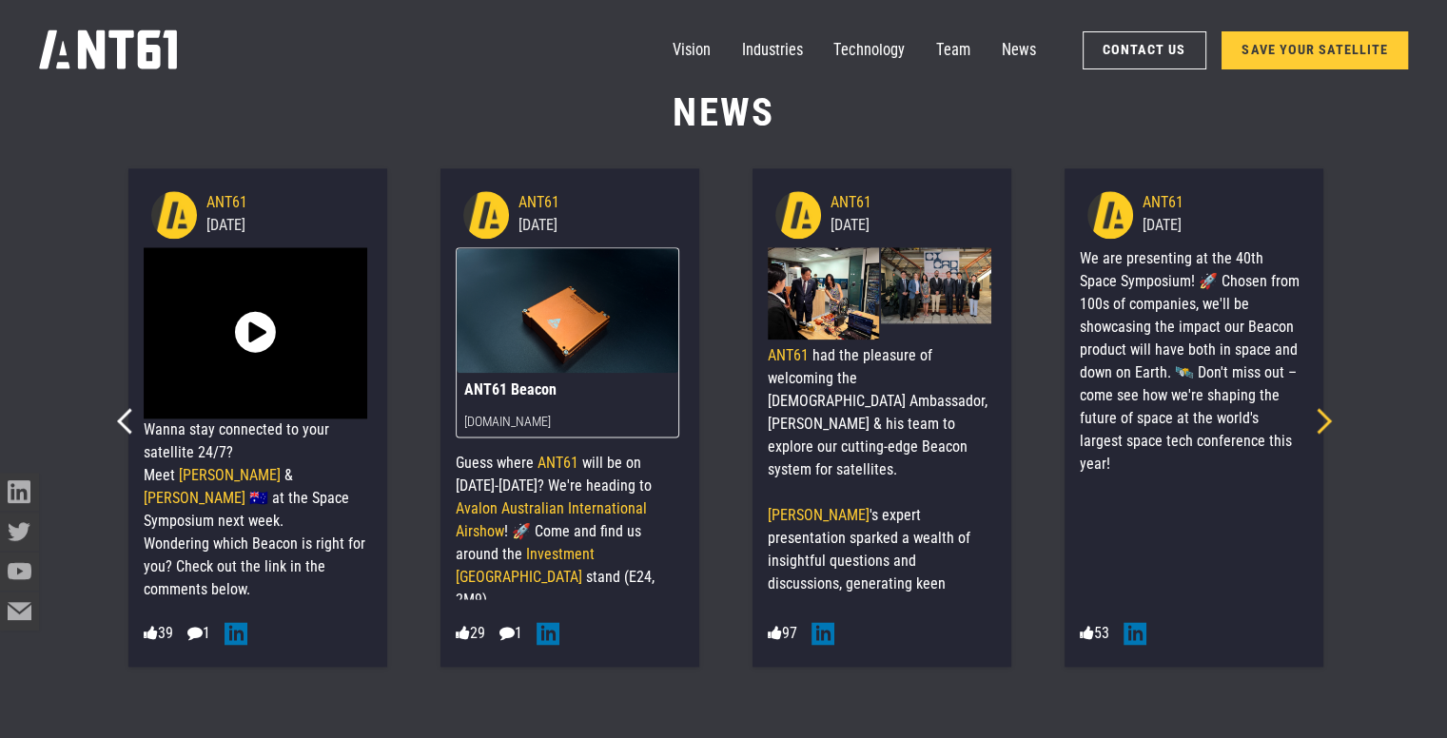
click at [1324, 423] on icon "Next slide" at bounding box center [1319, 421] width 26 height 26
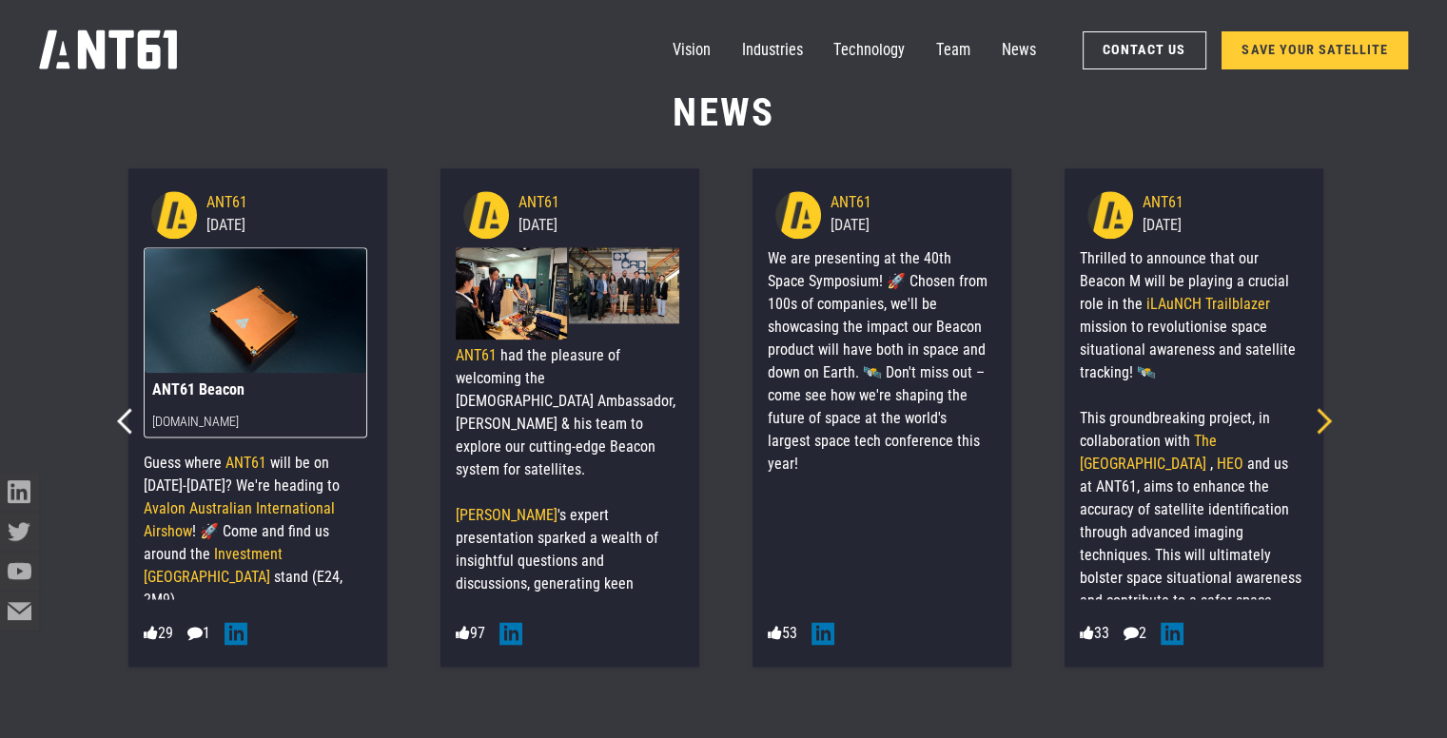
click at [1324, 423] on icon "Next slide" at bounding box center [1319, 421] width 26 height 26
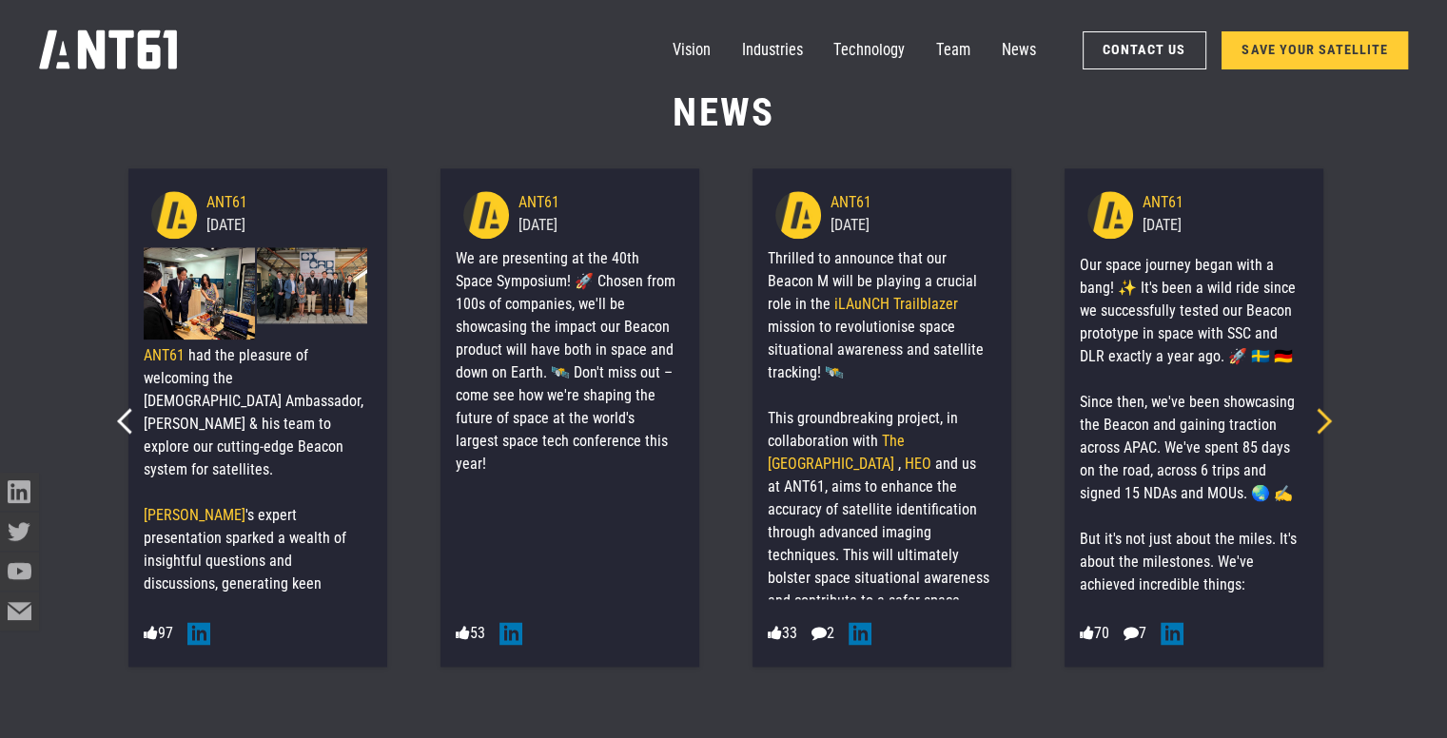
click at [1324, 423] on icon "Next slide" at bounding box center [1319, 421] width 26 height 26
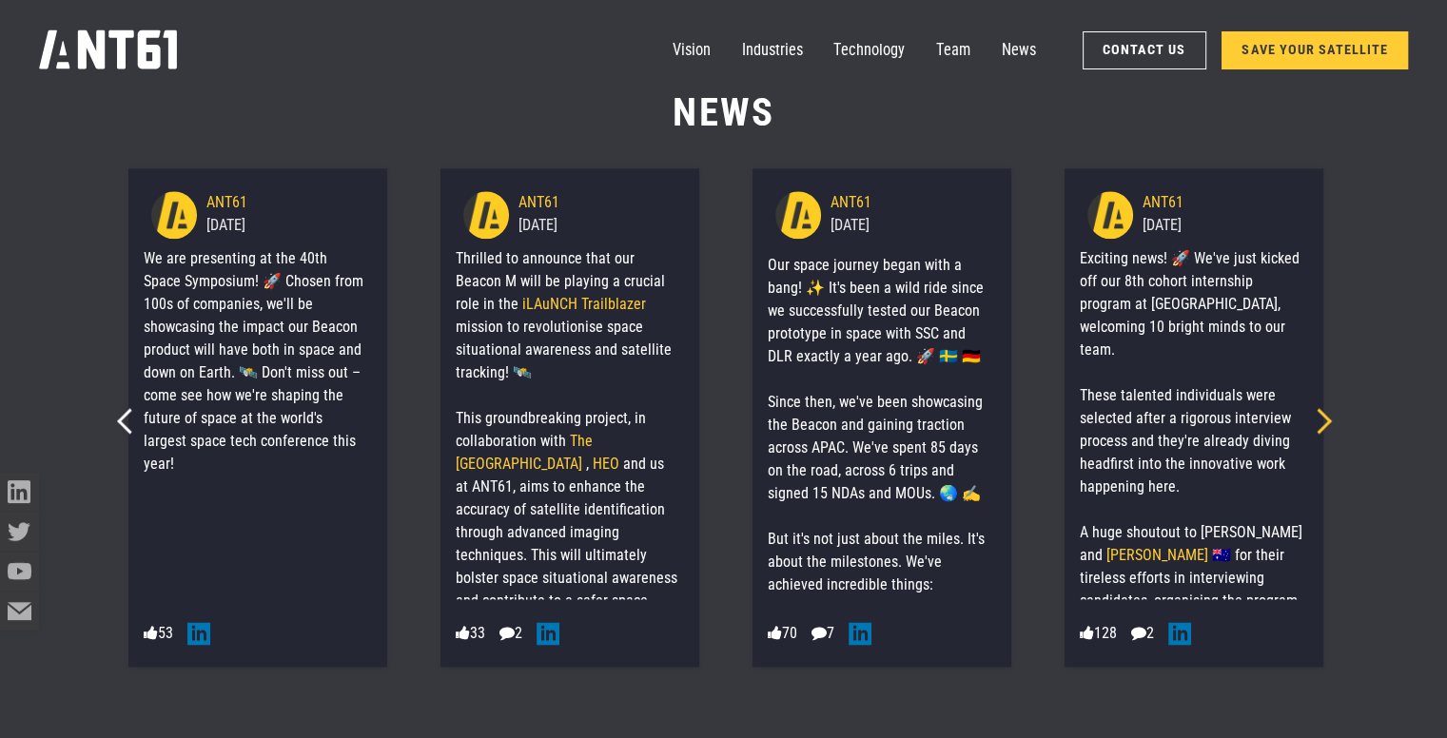
click at [1324, 423] on icon "Next slide" at bounding box center [1319, 421] width 26 height 26
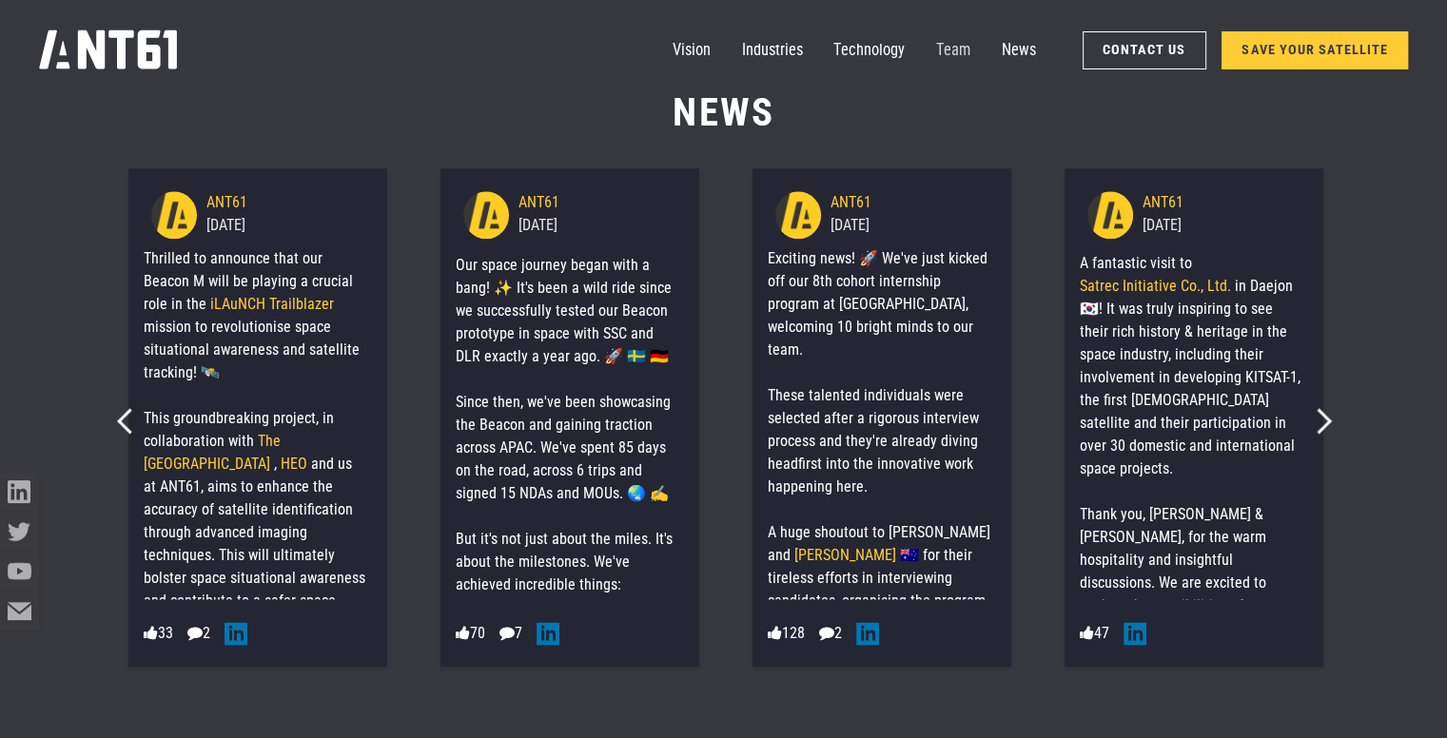
click at [951, 60] on link "Team" at bounding box center [953, 50] width 34 height 39
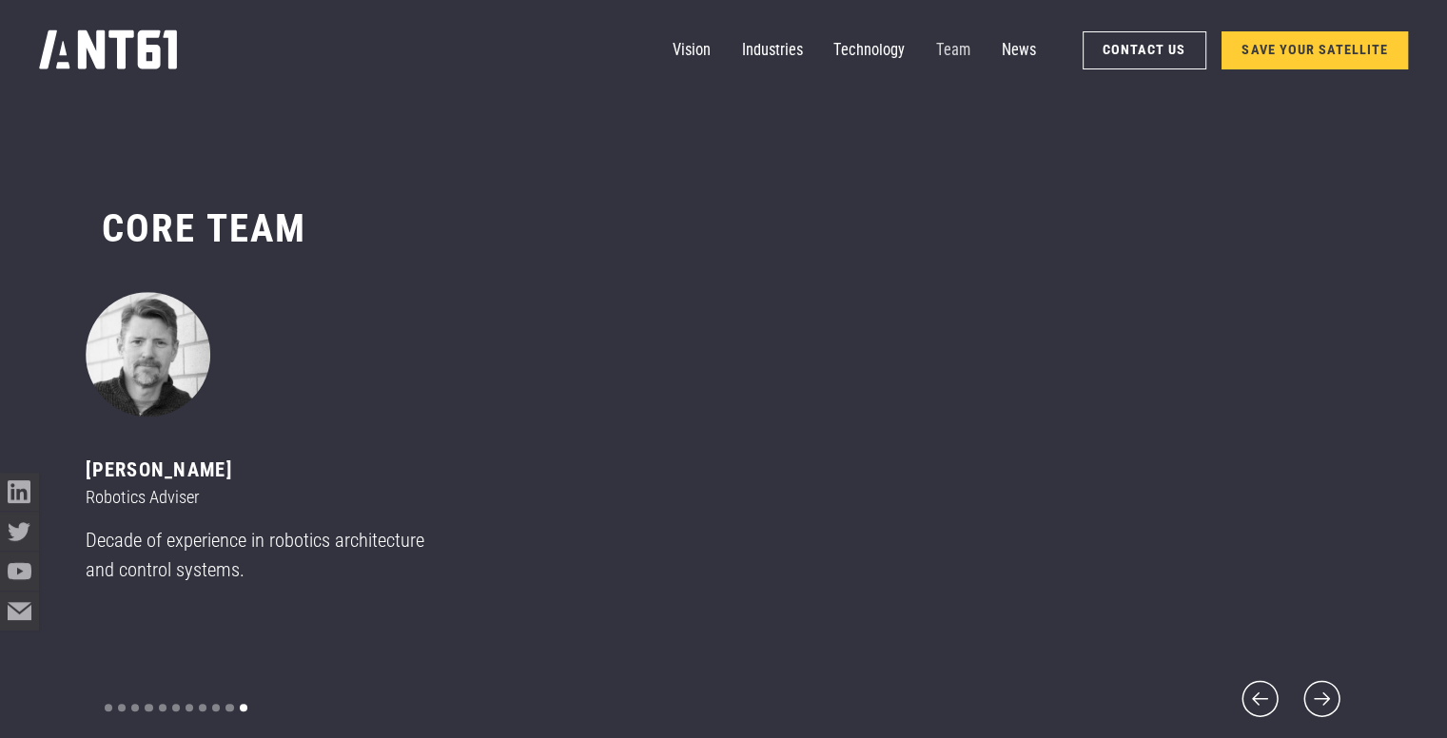
scroll to position [8759, 0]
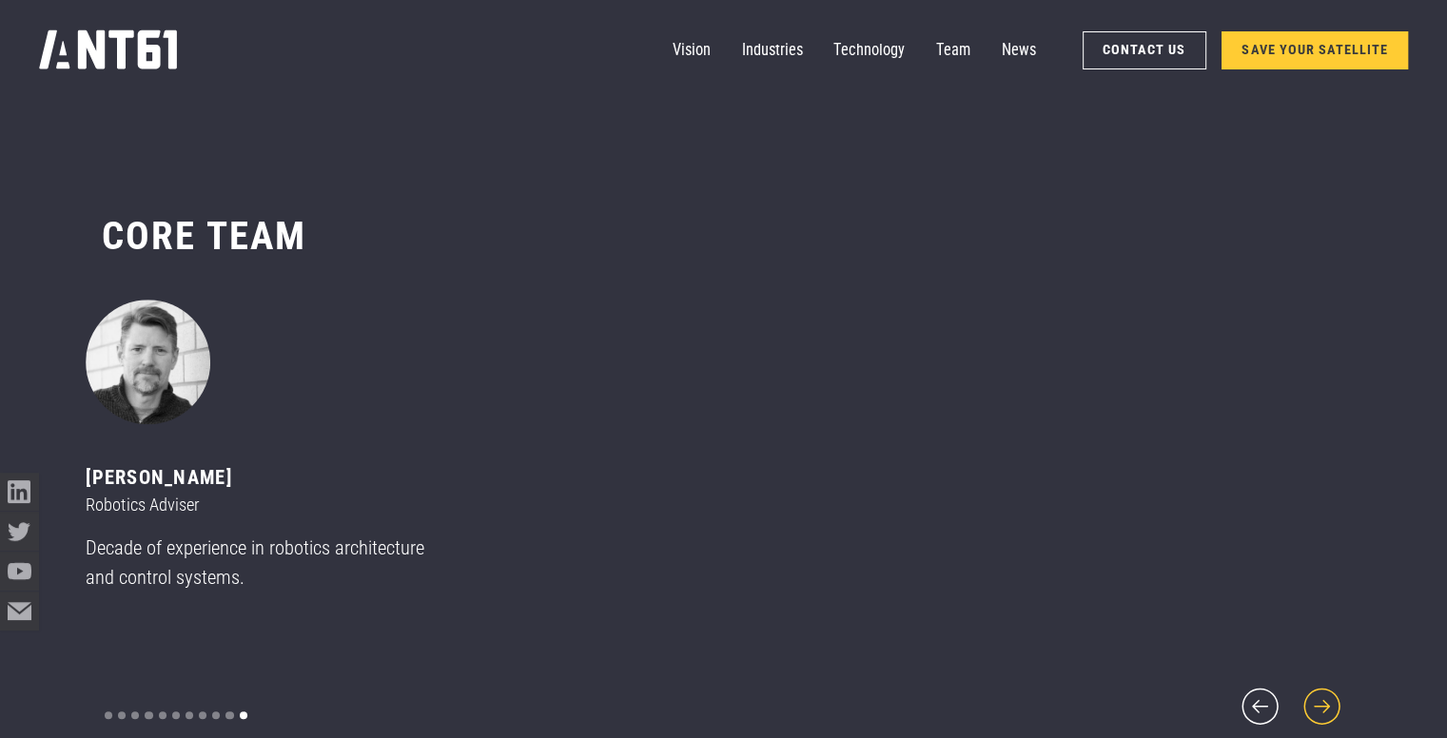
click at [1324, 690] on icon "next slide" at bounding box center [1322, 706] width 47 height 47
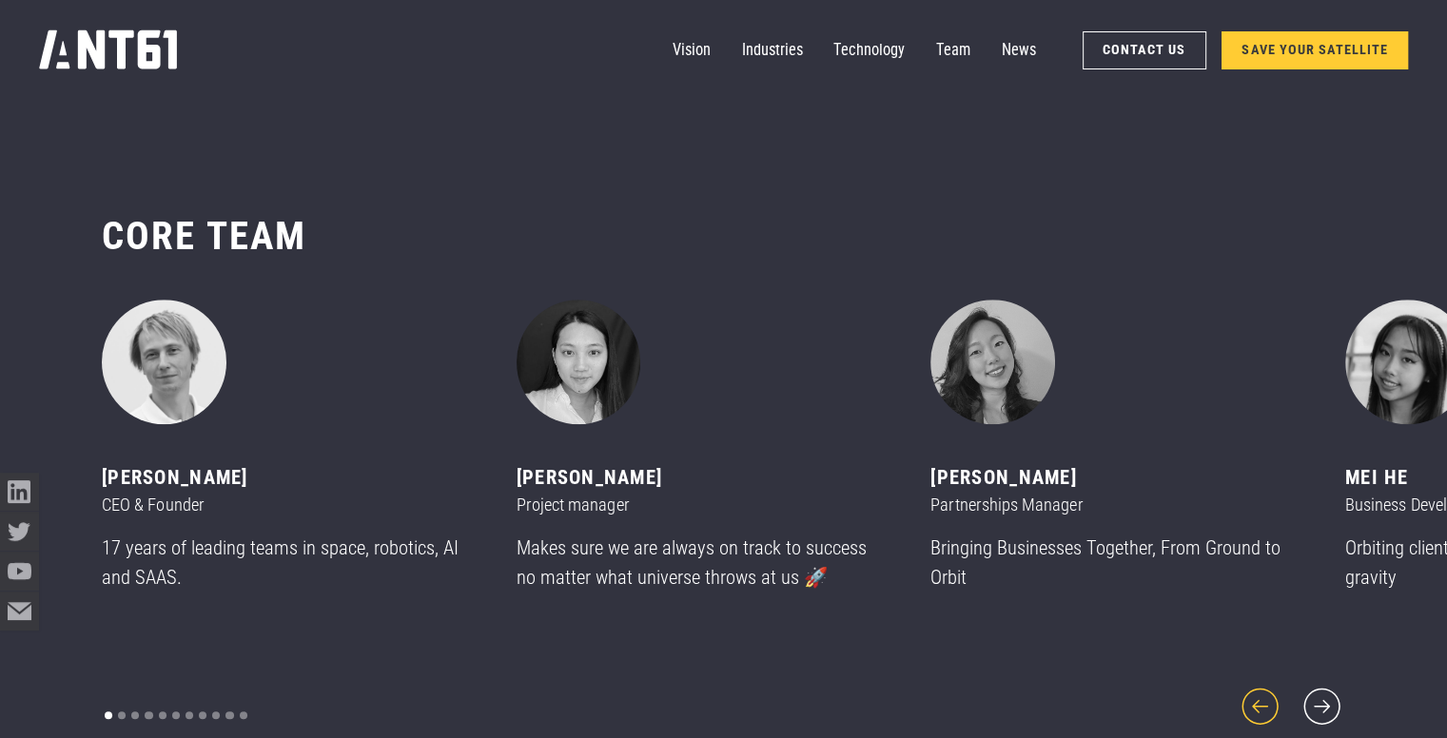
click at [1271, 690] on icon "previous slide" at bounding box center [1260, 706] width 47 height 47
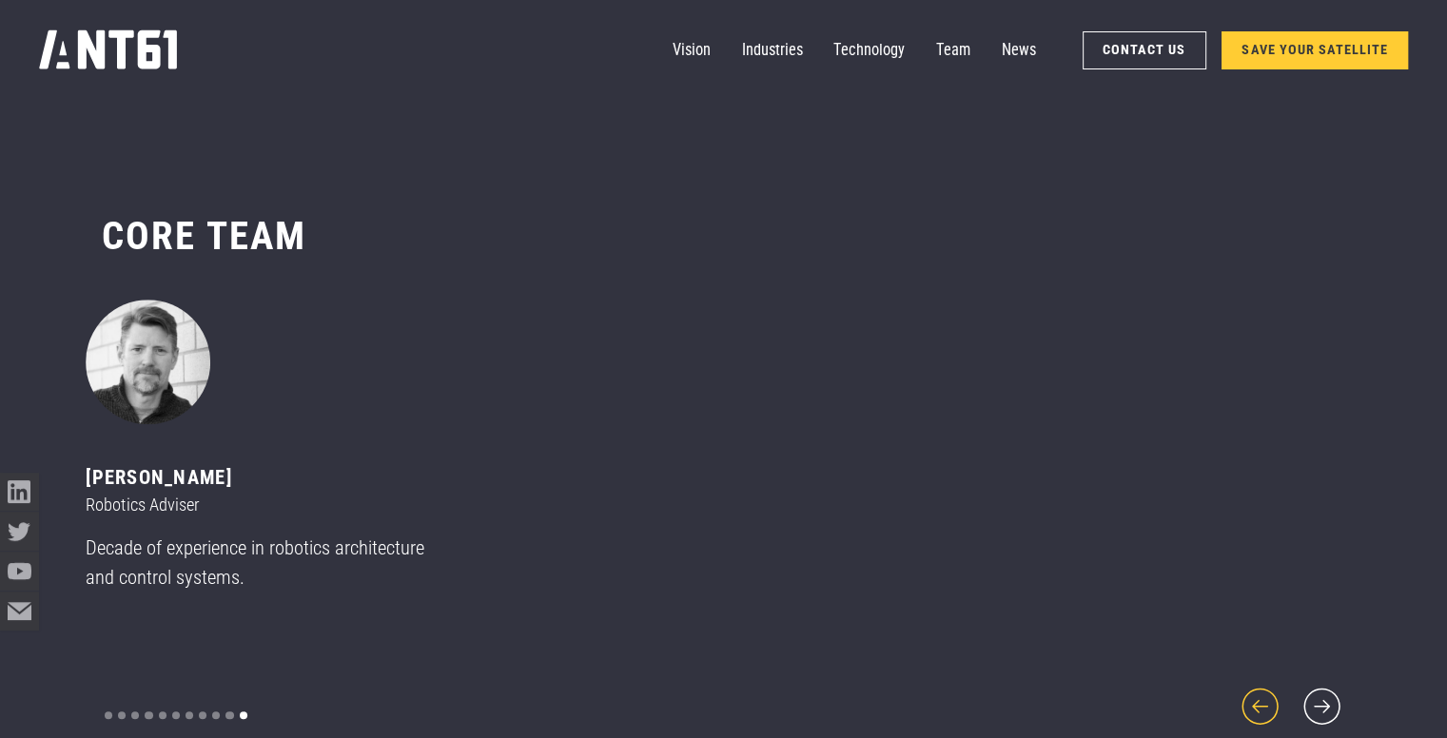
click at [1271, 690] on icon "previous slide" at bounding box center [1260, 706] width 47 height 47
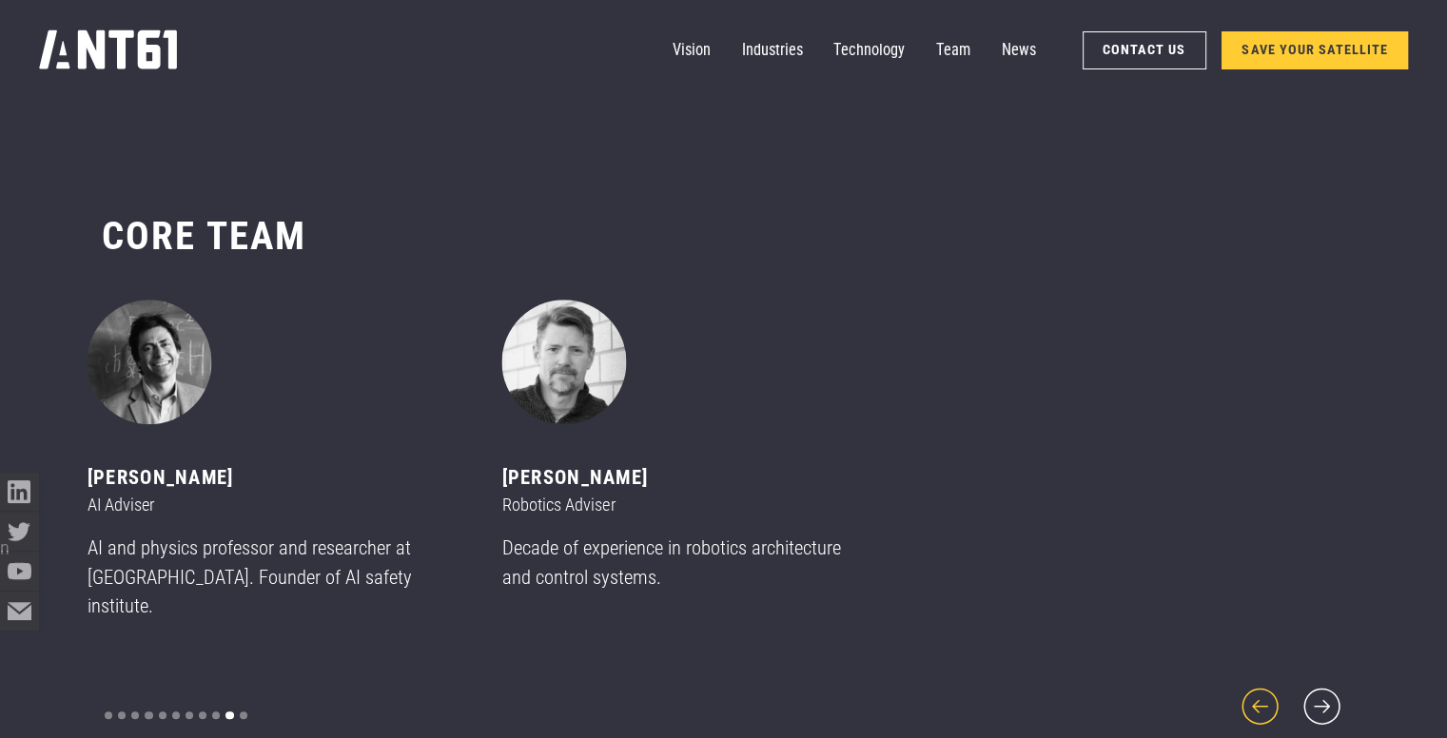
click at [1271, 690] on icon "previous slide" at bounding box center [1260, 706] width 47 height 47
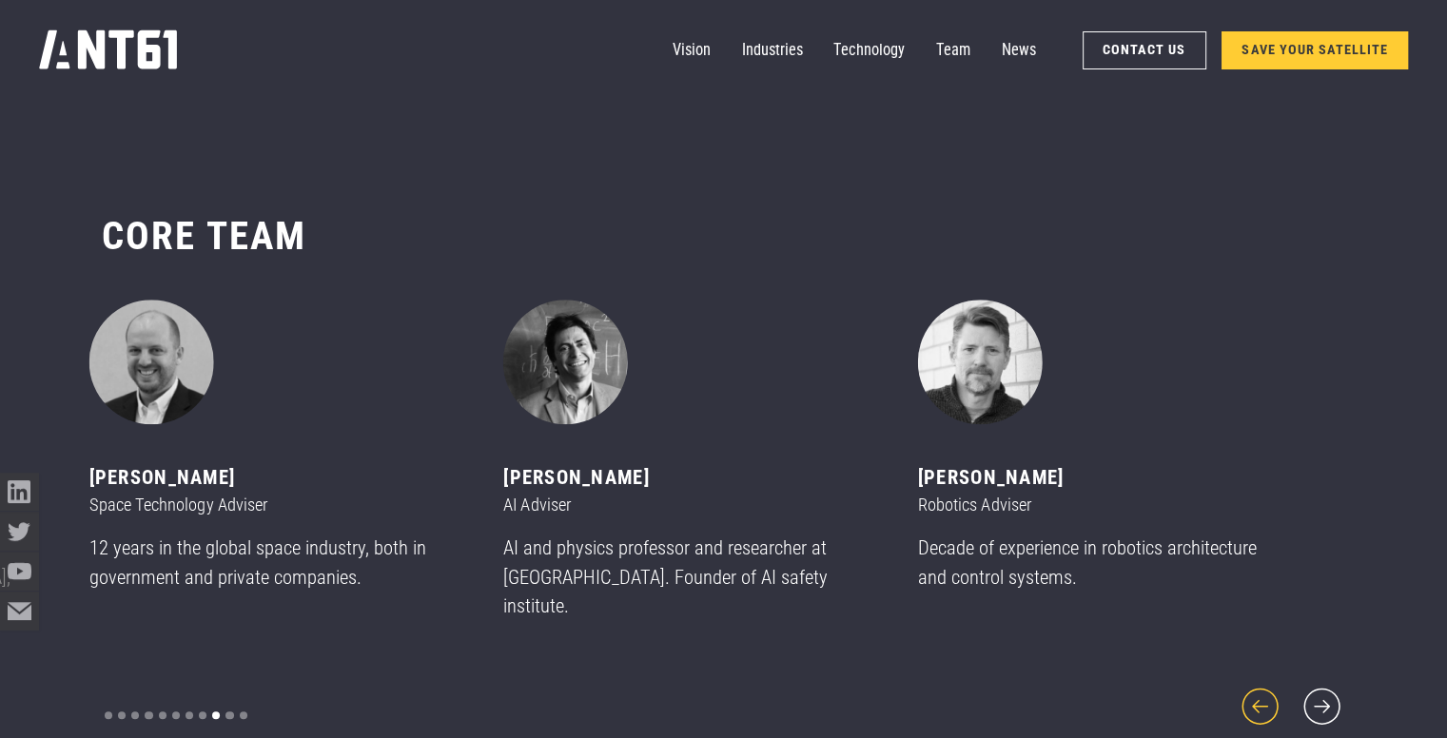
click at [1271, 690] on icon "previous slide" at bounding box center [1260, 706] width 47 height 47
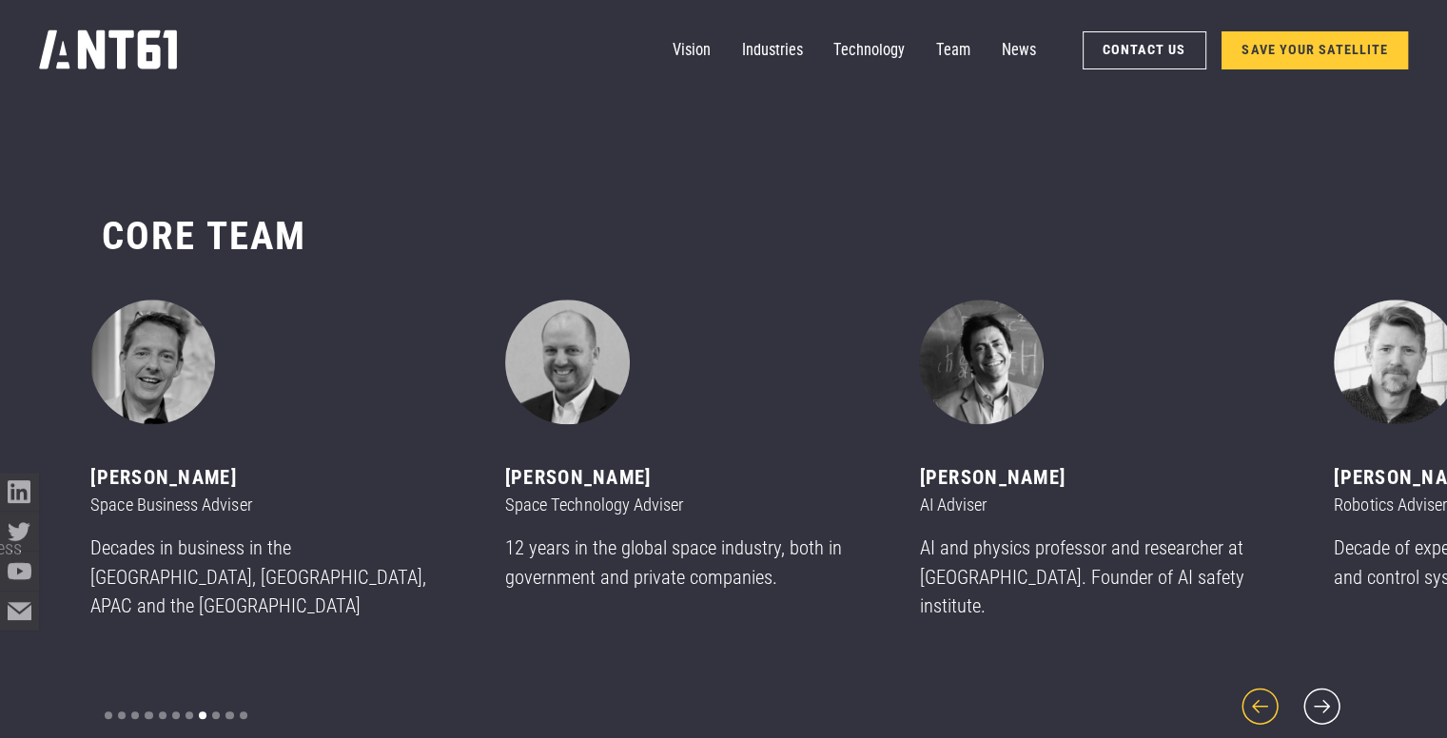
click at [1271, 690] on icon "previous slide" at bounding box center [1260, 706] width 47 height 47
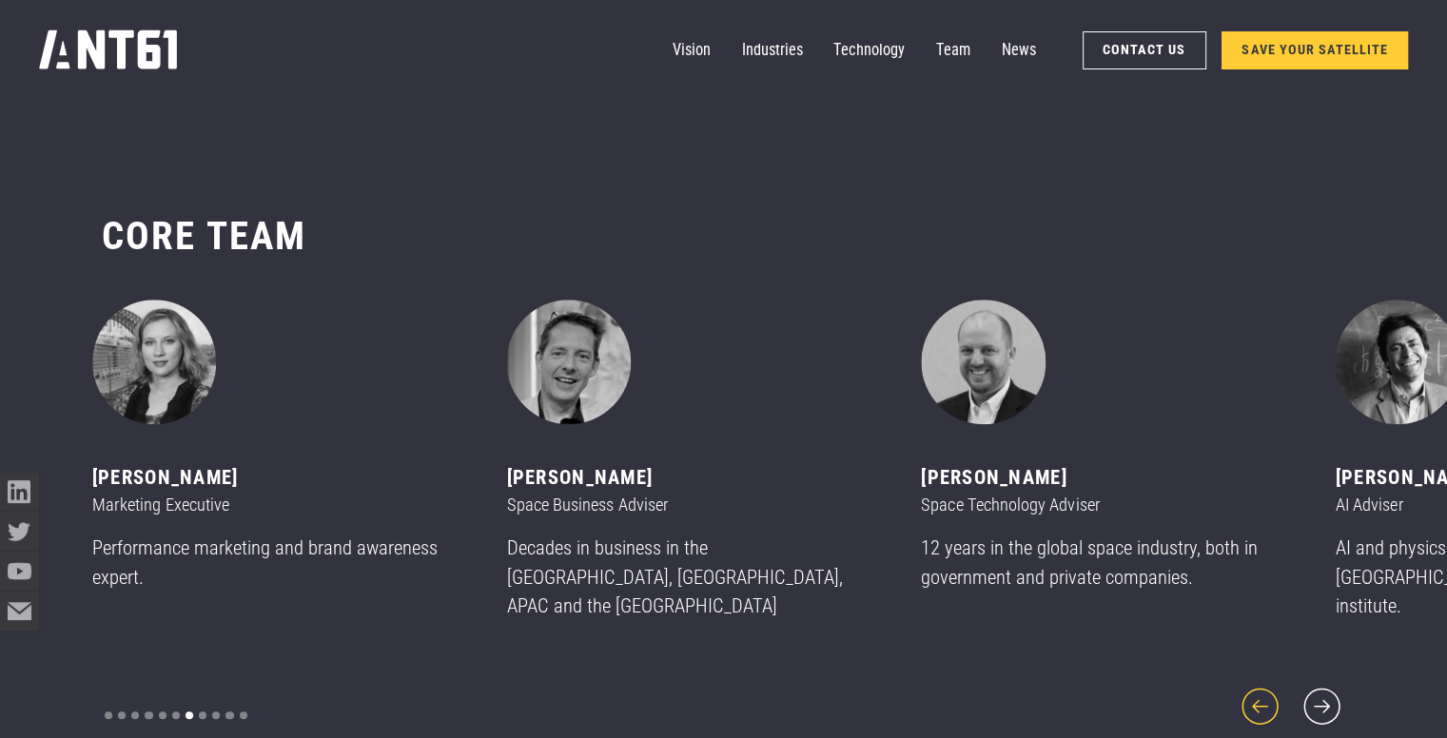
click at [1271, 690] on icon "previous slide" at bounding box center [1260, 706] width 47 height 47
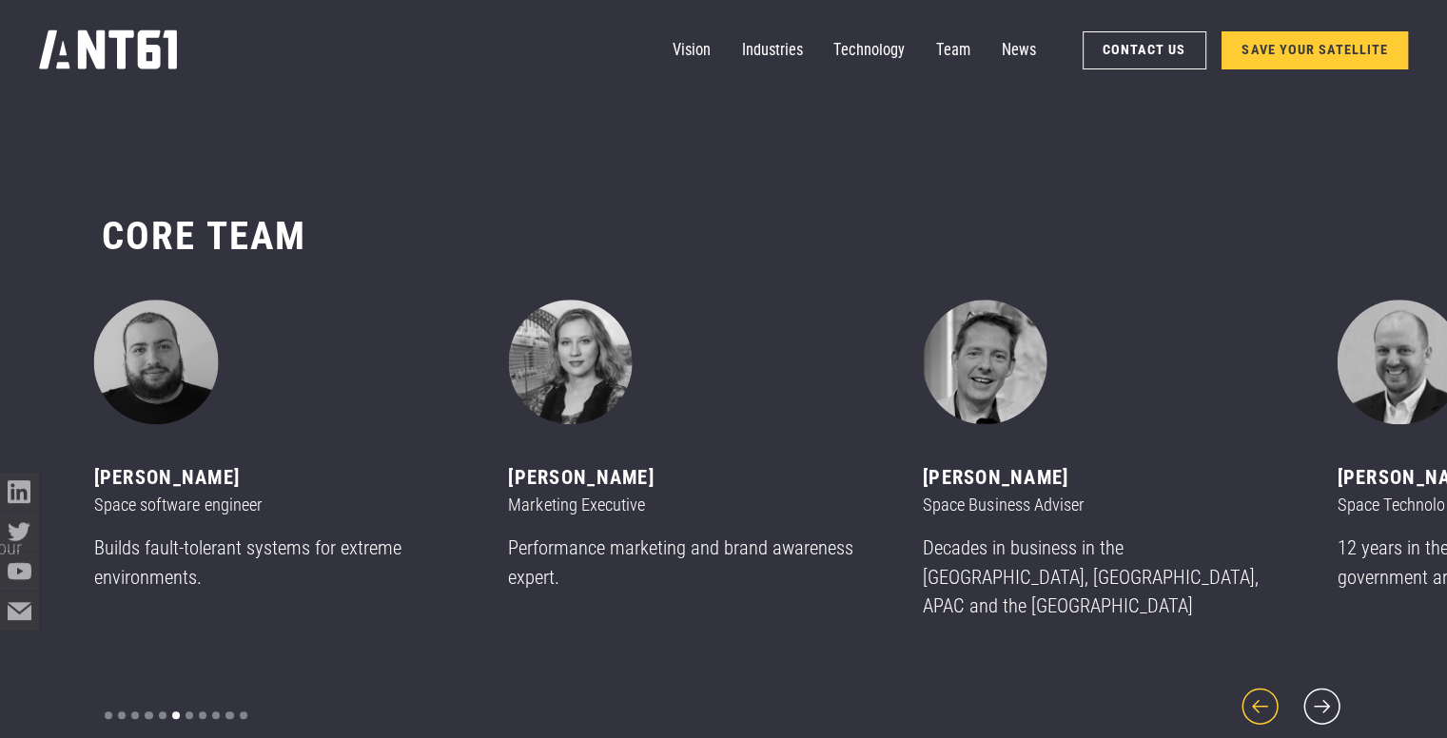
click at [1271, 690] on icon "previous slide" at bounding box center [1260, 706] width 47 height 47
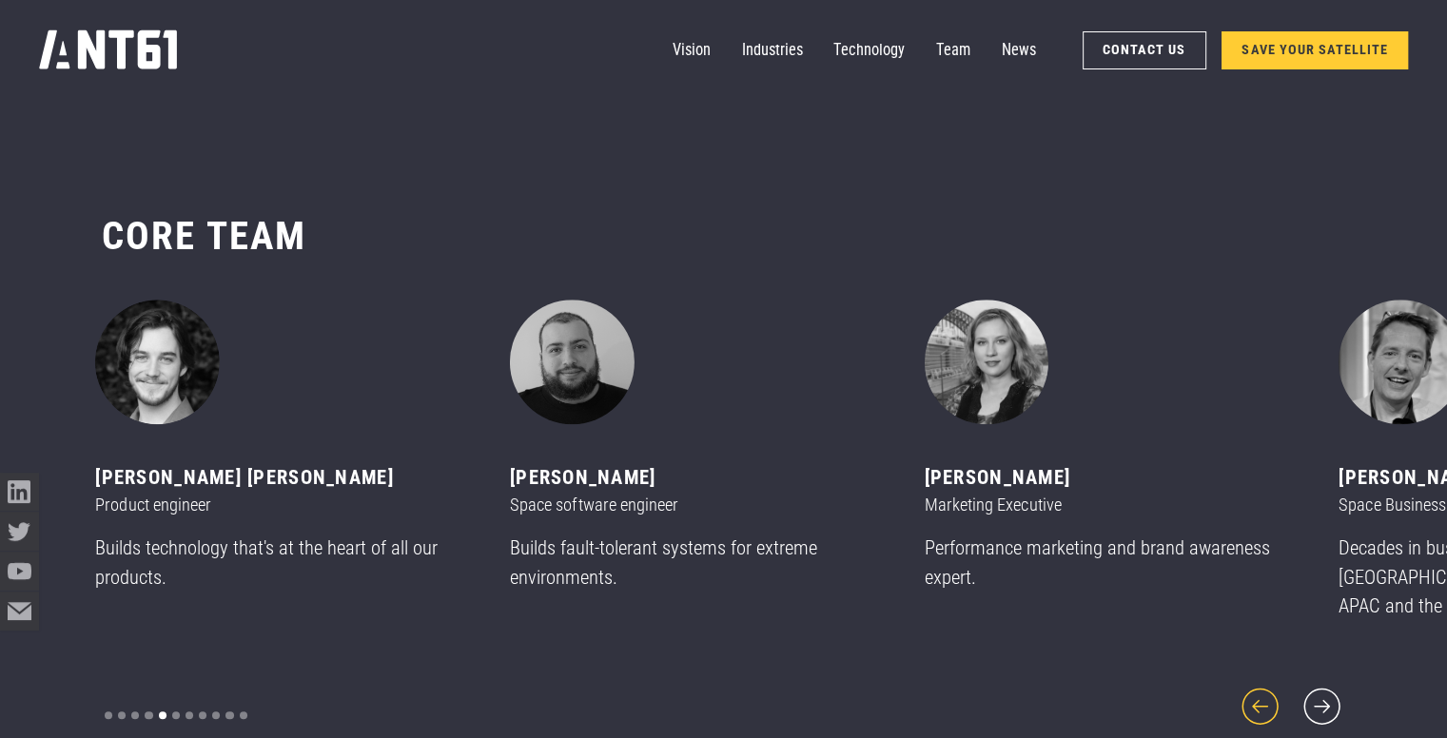
click at [1271, 690] on icon "previous slide" at bounding box center [1260, 706] width 47 height 47
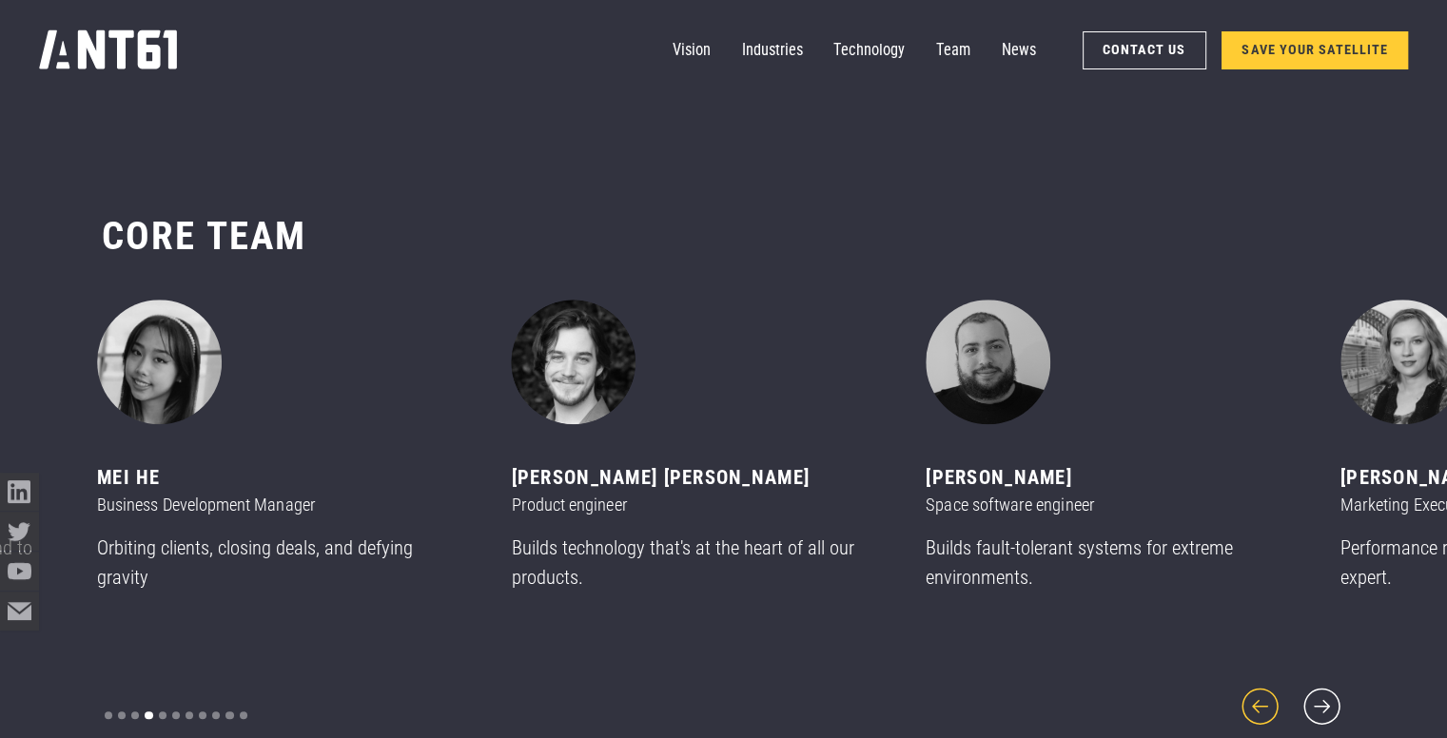
click at [1271, 690] on icon "previous slide" at bounding box center [1260, 706] width 47 height 47
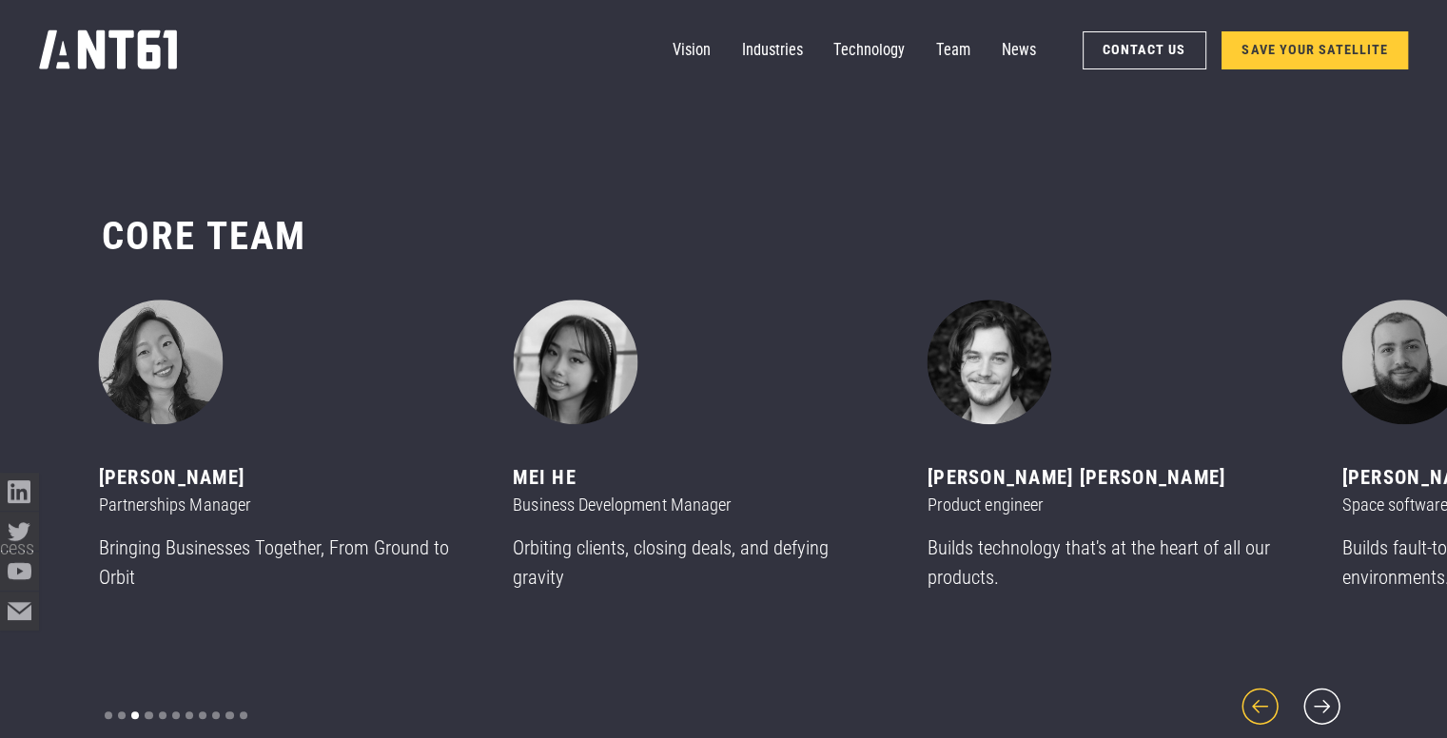
click at [1271, 690] on icon "previous slide" at bounding box center [1260, 706] width 47 height 47
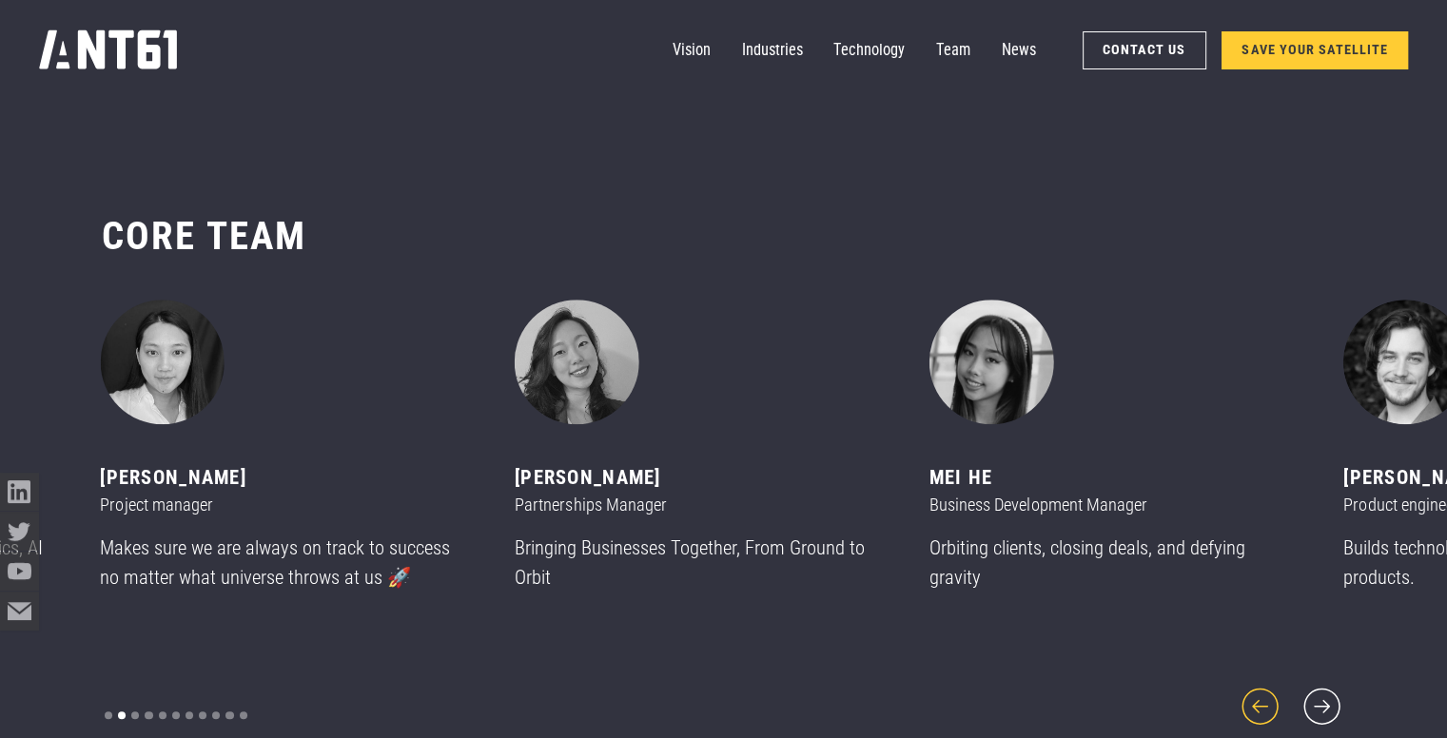
click at [1271, 690] on icon "previous slide" at bounding box center [1260, 706] width 47 height 47
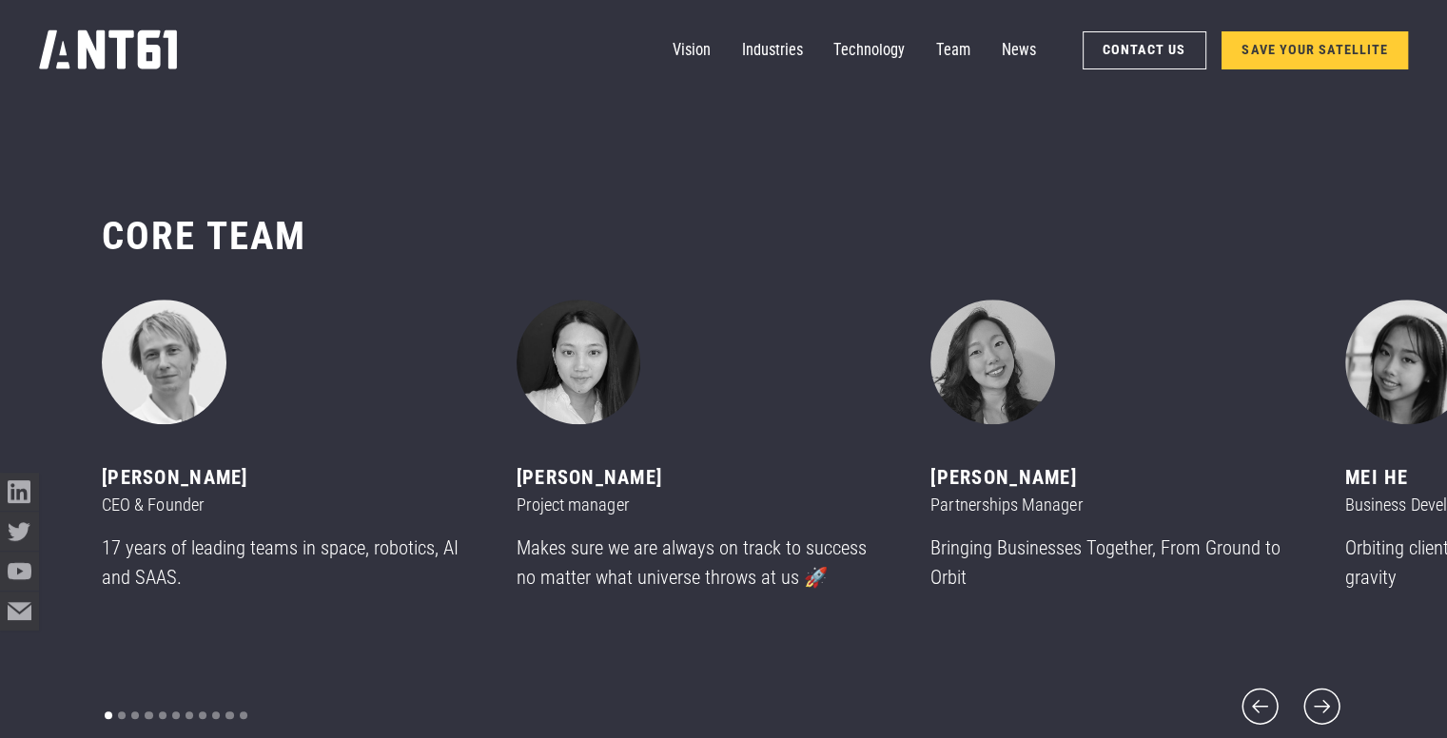
click at [168, 592] on p "17 years of leading teams in space, robotics, AI and SAAS." at bounding box center [286, 563] width 368 height 58
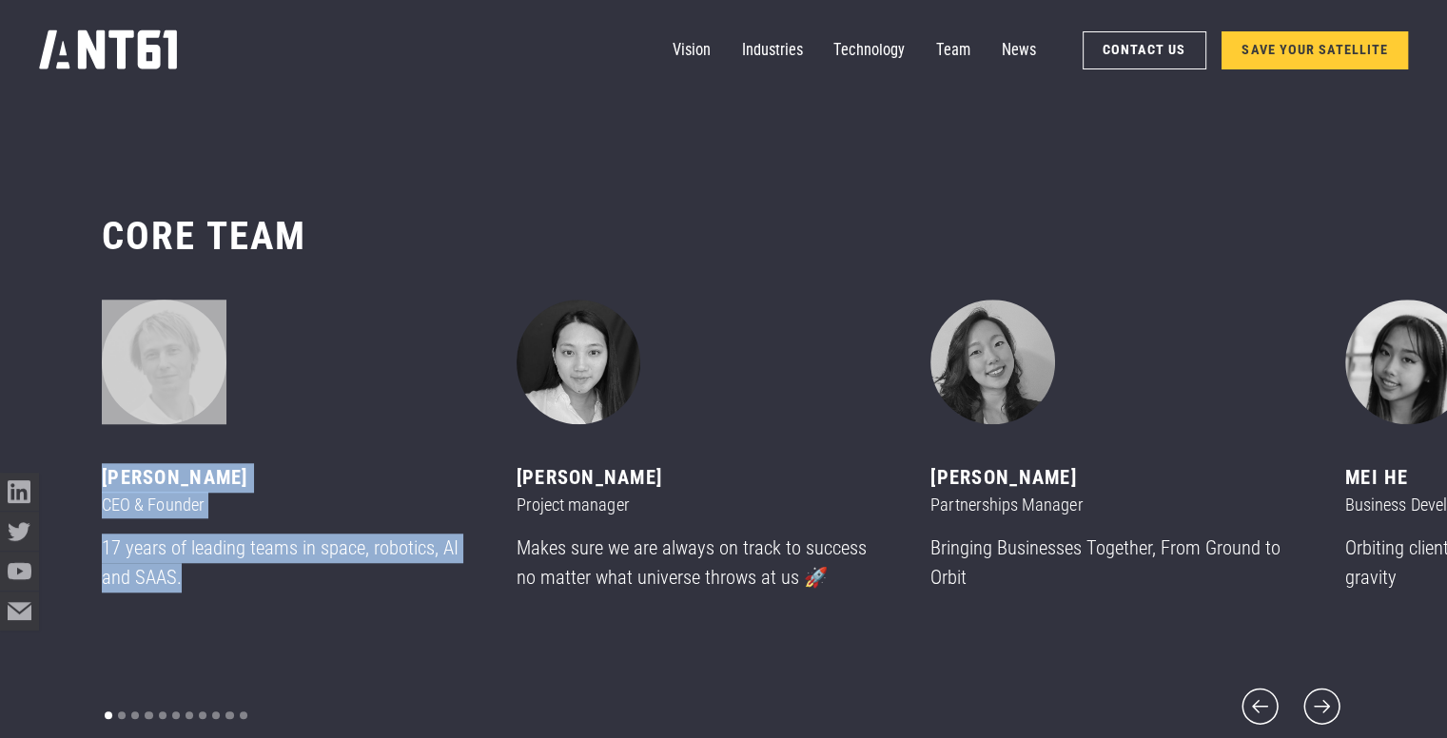
drag, startPoint x: 181, startPoint y: 599, endPoint x: 80, endPoint y: 557, distance: 109.6
click at [80, 557] on div "CORE team ‍ [PERSON_NAME] CEO & Founder 17 years of leading teams in space, rob…" at bounding box center [723, 470] width 1447 height 673
click at [316, 493] on div "[PERSON_NAME]" at bounding box center [286, 477] width 368 height 29
drag, startPoint x: 93, startPoint y: 486, endPoint x: 299, endPoint y: 481, distance: 205.6
click at [299, 481] on div "CORE team ‍ [PERSON_NAME] CEO & Founder 17 years of leading teams in space, rob…" at bounding box center [723, 470] width 1447 height 673
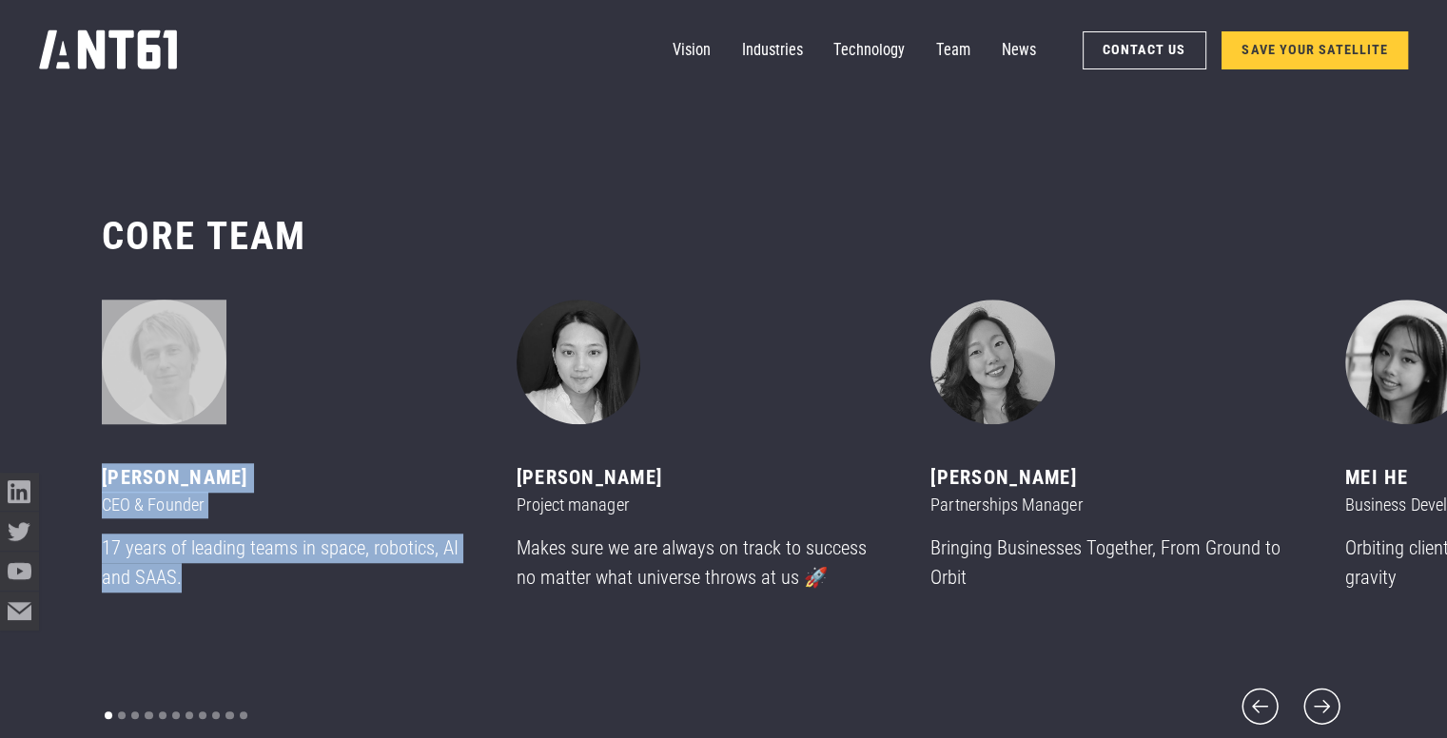
copy div "[PERSON_NAME]"
